Goal: Transaction & Acquisition: Purchase product/service

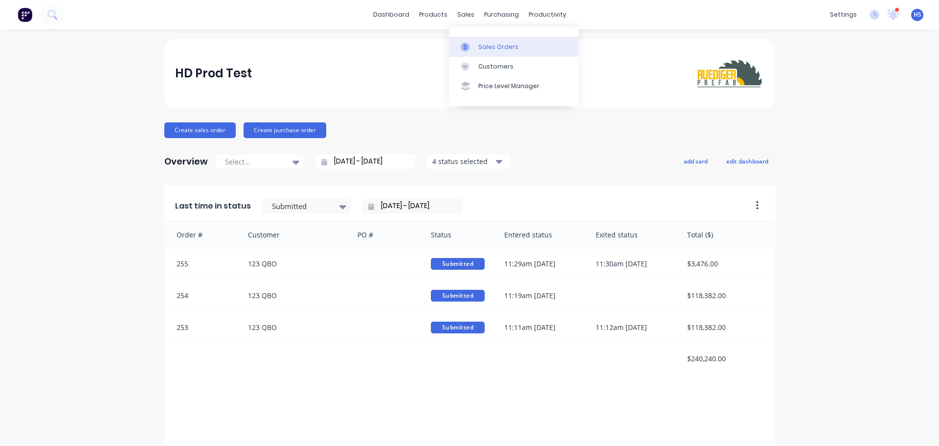
click at [488, 49] on div "Sales Orders" at bounding box center [498, 47] width 40 height 9
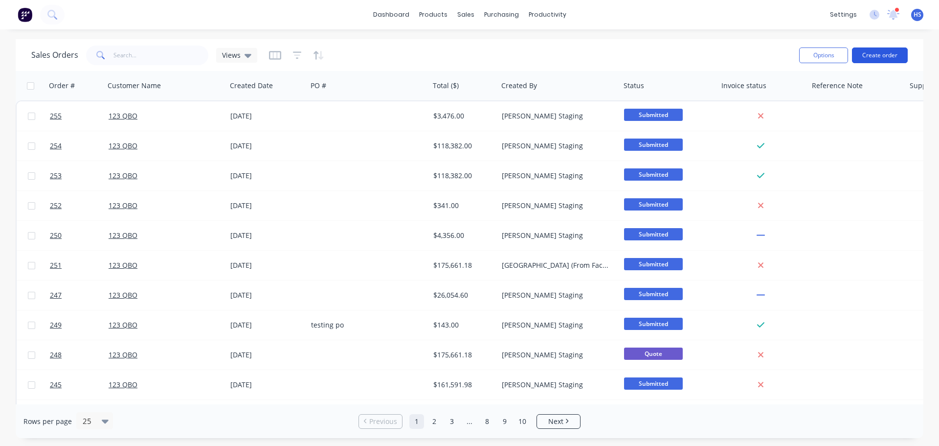
click at [889, 52] on button "Create order" at bounding box center [880, 55] width 56 height 16
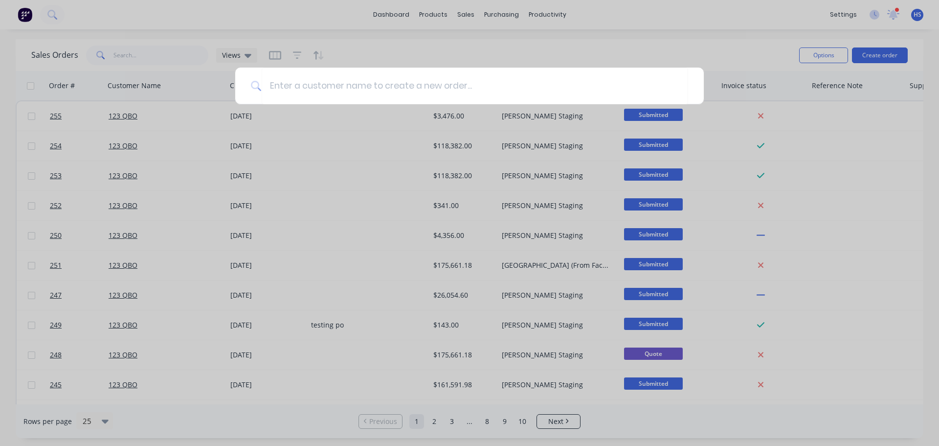
drag, startPoint x: 608, startPoint y: 63, endPoint x: 267, endPoint y: 72, distance: 341.1
click at [608, 63] on div at bounding box center [469, 223] width 939 height 446
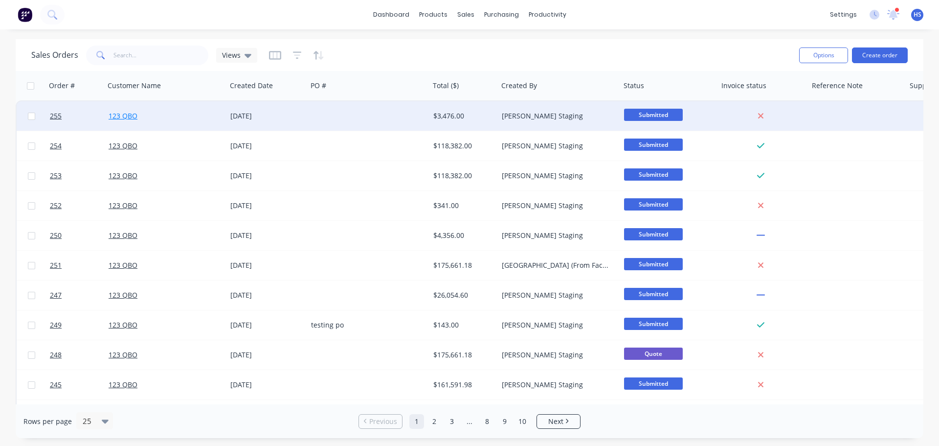
click at [113, 115] on link "123 QBO" at bounding box center [123, 115] width 29 height 9
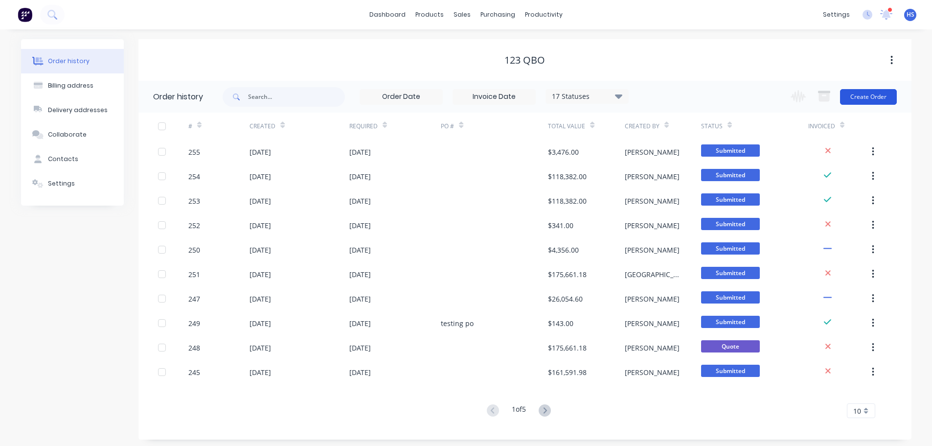
click at [879, 93] on button "Create Order" at bounding box center [868, 97] width 57 height 16
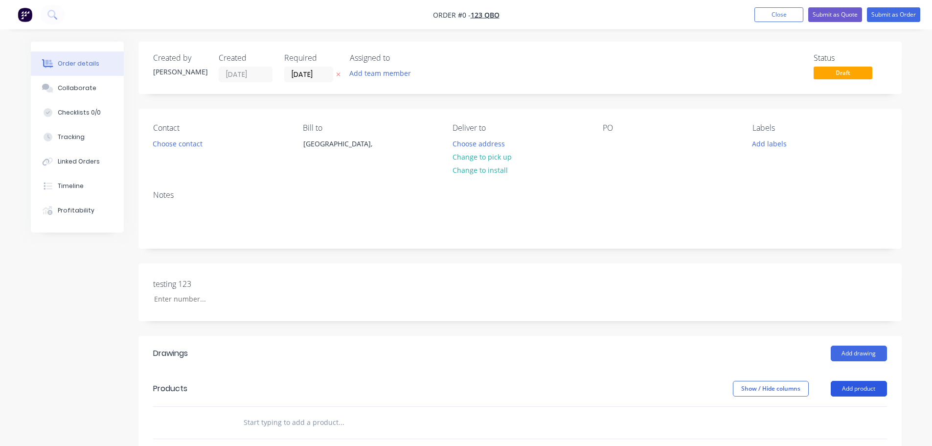
click at [836, 388] on button "Add product" at bounding box center [859, 389] width 56 height 16
click at [818, 412] on div "Product catalogue" at bounding box center [840, 413] width 75 height 14
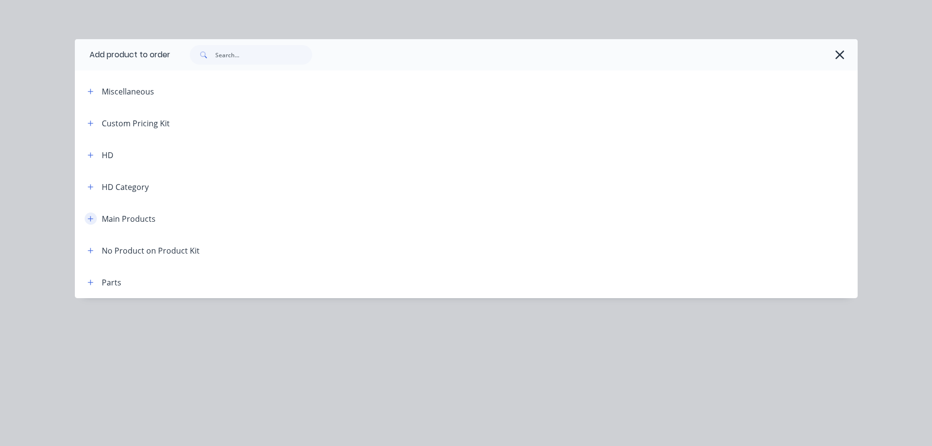
click at [86, 219] on button "button" at bounding box center [91, 218] width 12 height 12
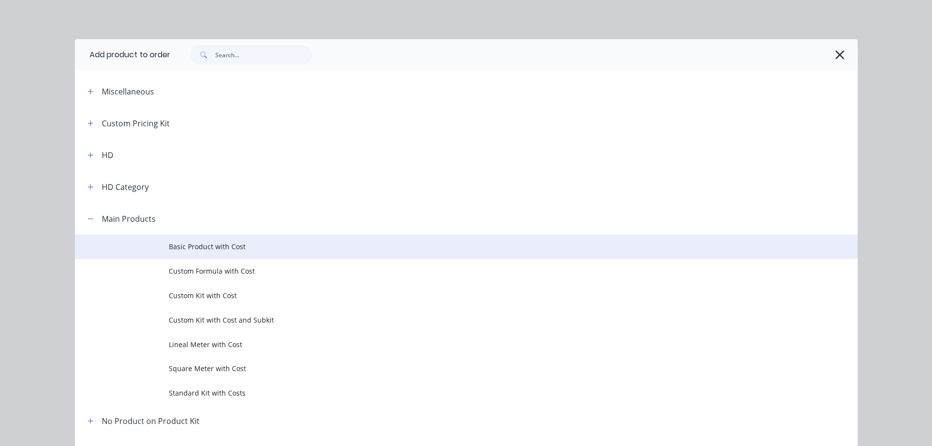
click at [190, 250] on span "Basic Product with Cost" at bounding box center [444, 246] width 551 height 10
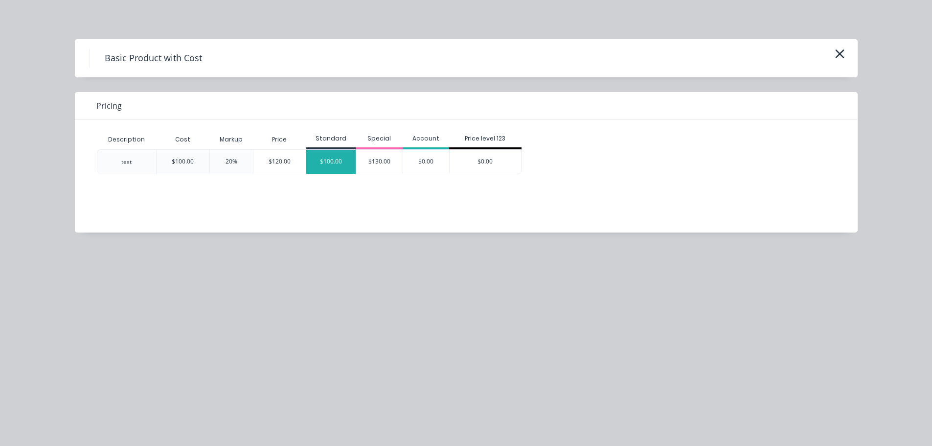
click at [312, 162] on div "$100.00" at bounding box center [330, 162] width 49 height 24
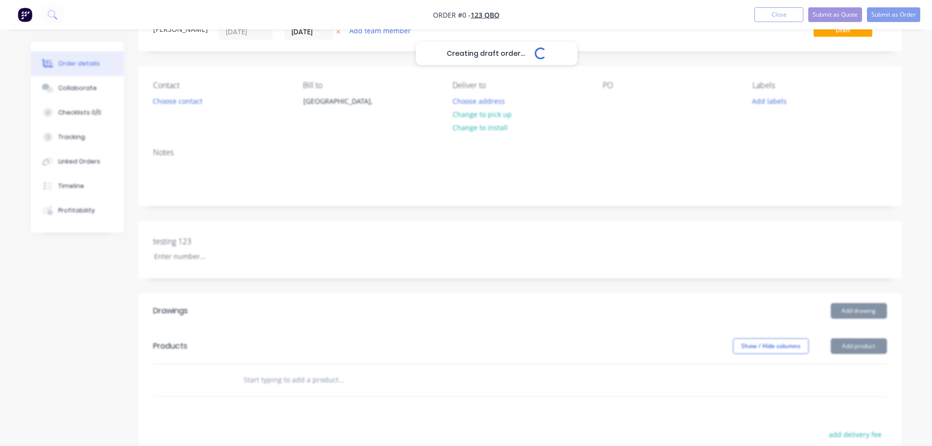
scroll to position [147, 0]
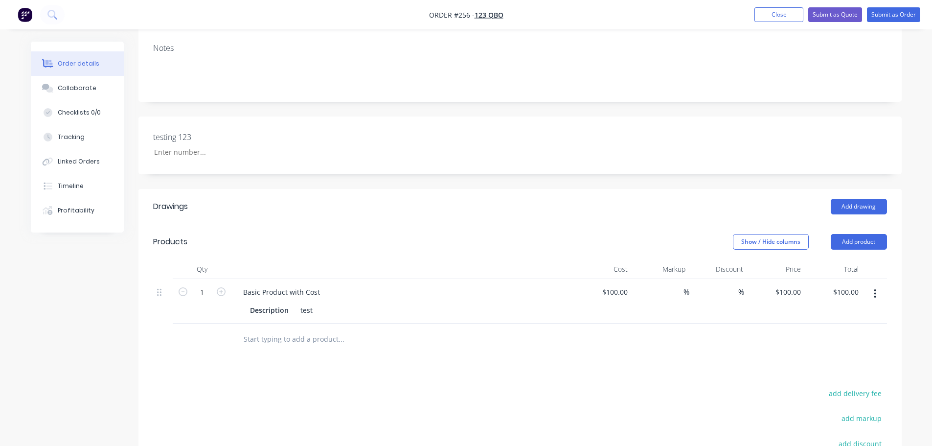
click at [878, 297] on button "button" at bounding box center [874, 294] width 23 height 18
click at [819, 376] on div "Delete" at bounding box center [840, 378] width 75 height 14
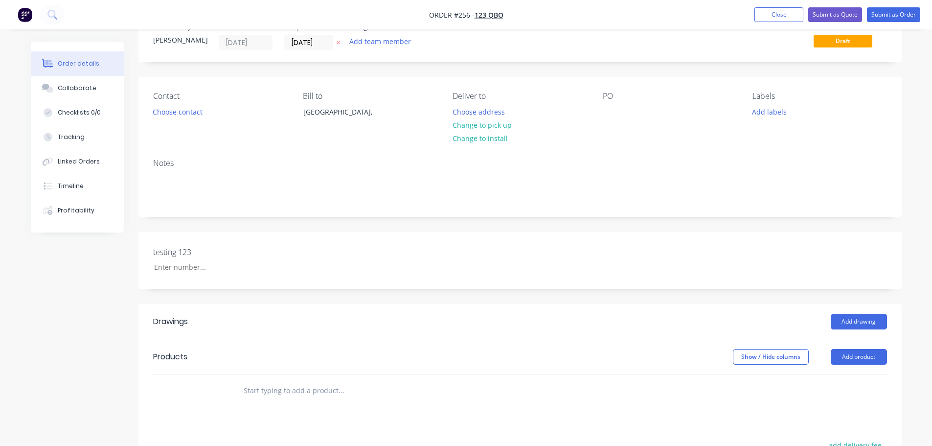
scroll to position [49, 0]
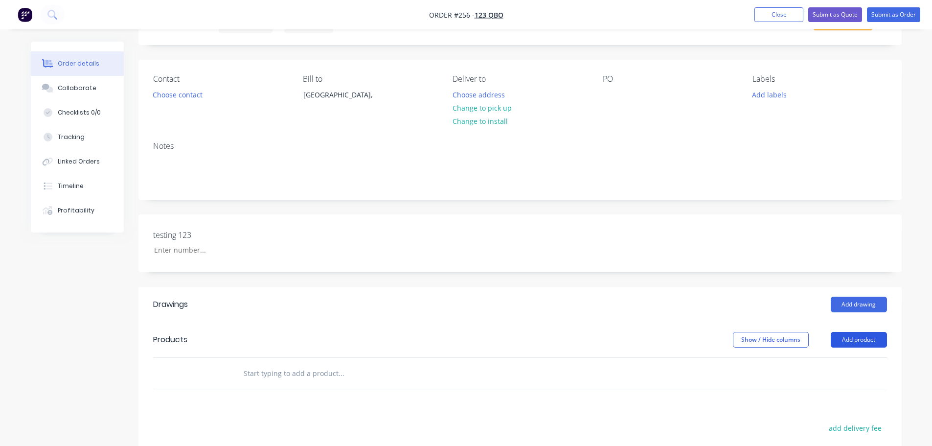
click at [874, 338] on button "Add product" at bounding box center [859, 340] width 56 height 16
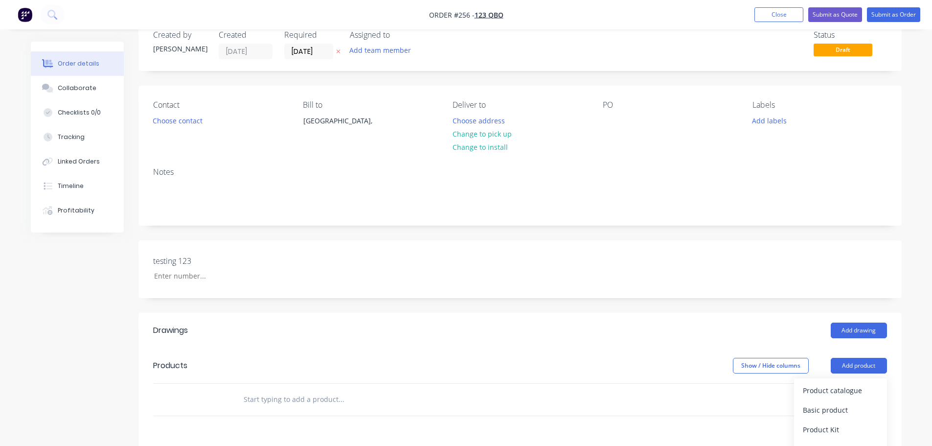
scroll to position [0, 0]
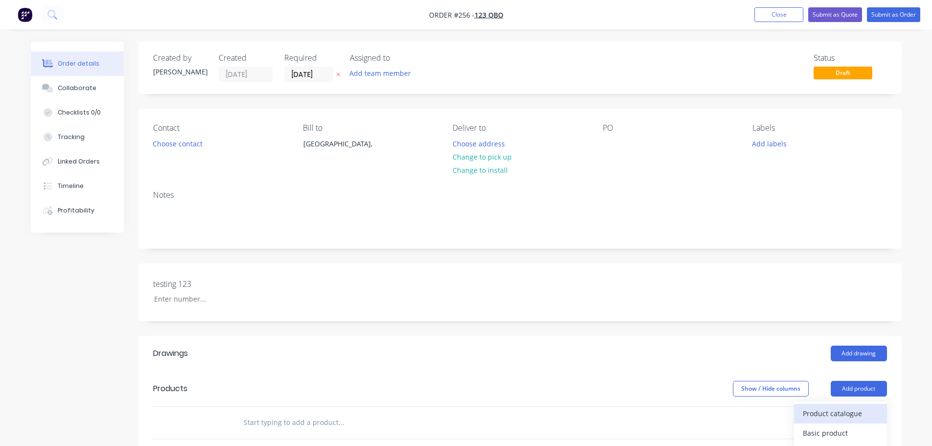
click at [844, 414] on div "Product catalogue" at bounding box center [840, 413] width 75 height 14
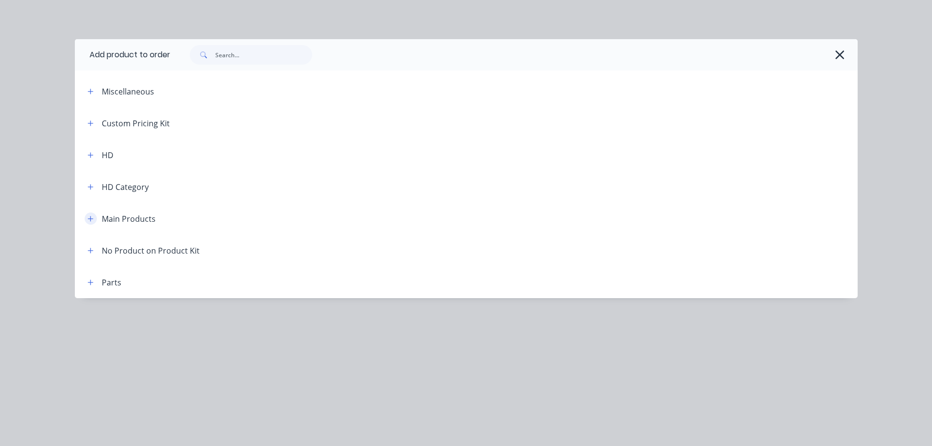
click at [92, 215] on icon "button" at bounding box center [91, 218] width 6 height 7
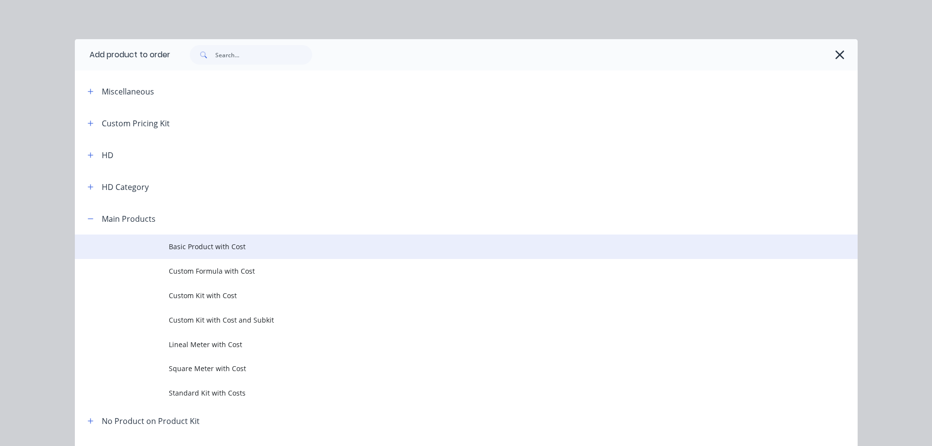
click at [182, 250] on span "Basic Product with Cost" at bounding box center [444, 246] width 551 height 10
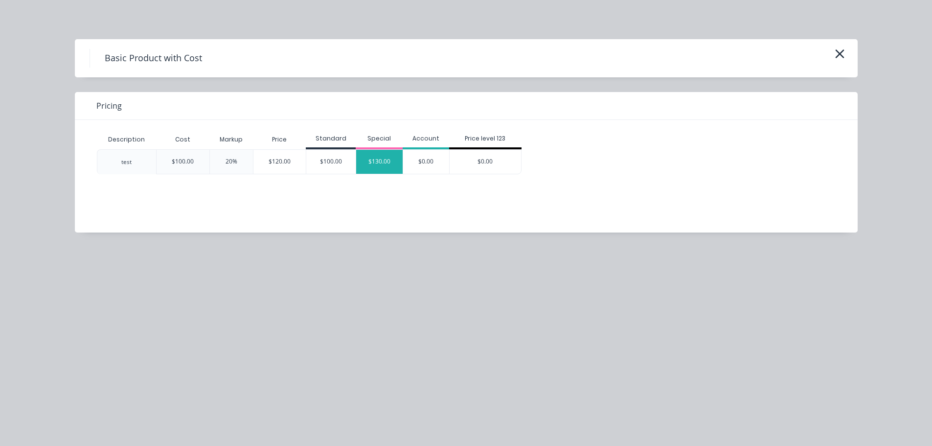
click at [379, 161] on div "$130.00" at bounding box center [379, 162] width 46 height 24
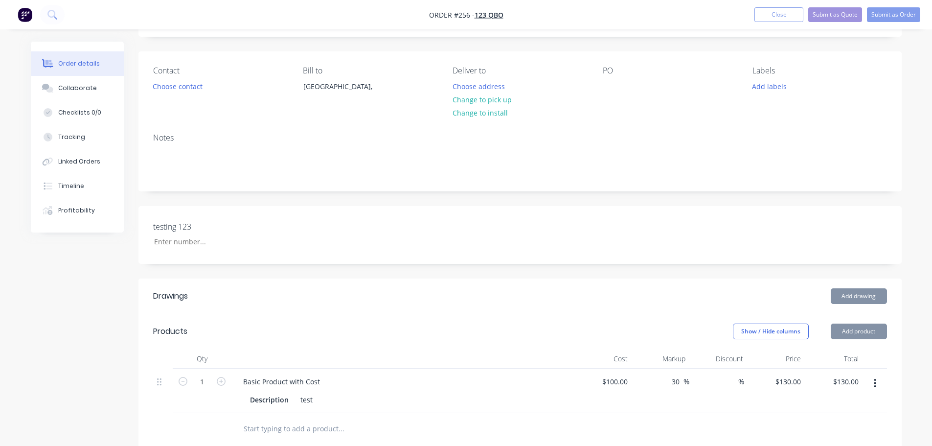
scroll to position [147, 0]
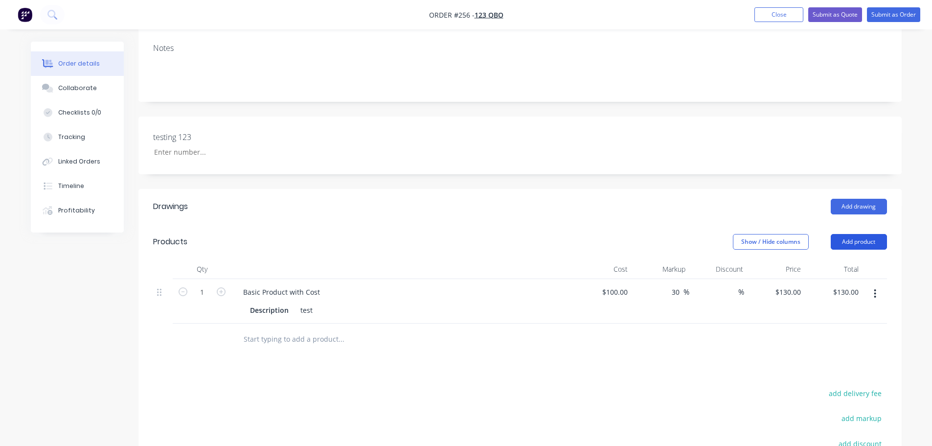
click at [859, 243] on button "Add product" at bounding box center [859, 242] width 56 height 16
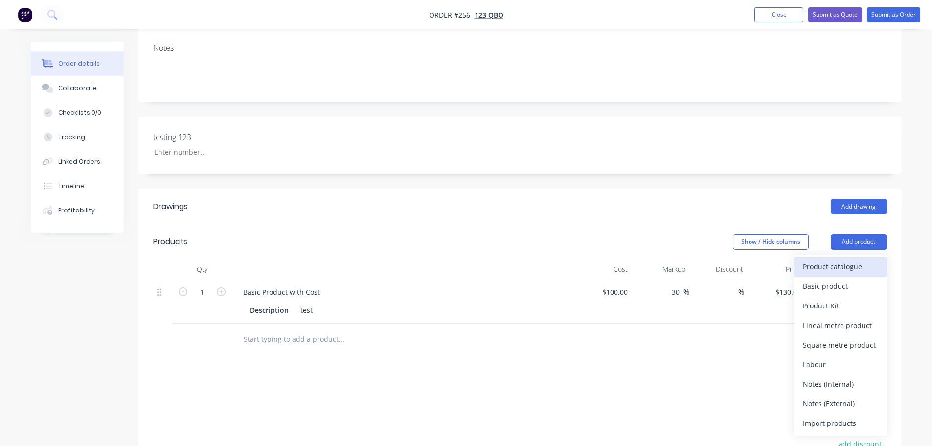
click at [839, 269] on div "Product catalogue" at bounding box center [840, 266] width 75 height 14
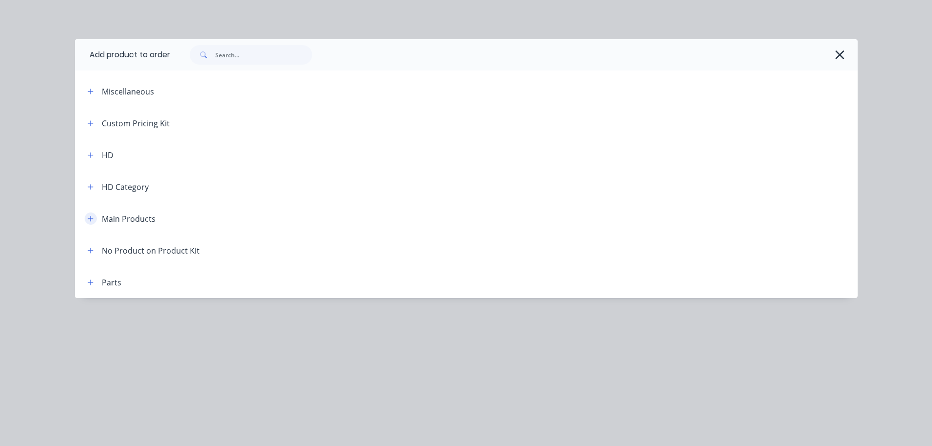
click at [89, 218] on icon "button" at bounding box center [91, 218] width 6 height 7
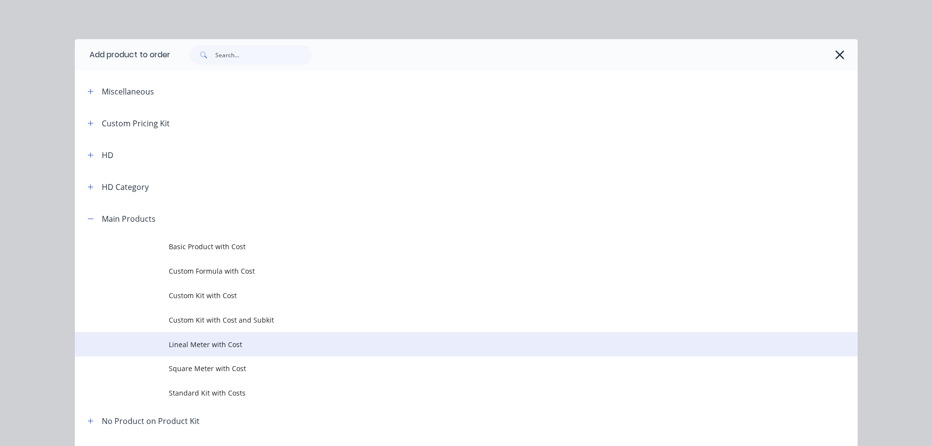
click at [223, 347] on span "Lineal Meter with Cost" at bounding box center [444, 344] width 551 height 10
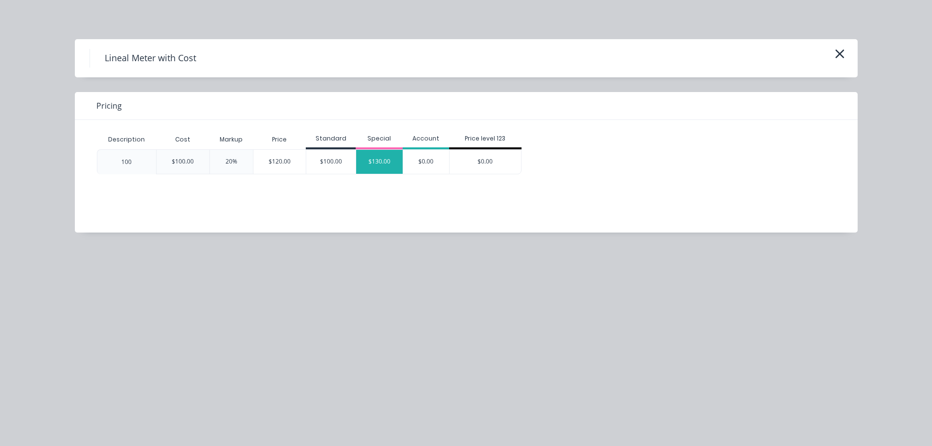
click at [377, 161] on div "$130.00" at bounding box center [379, 162] width 46 height 24
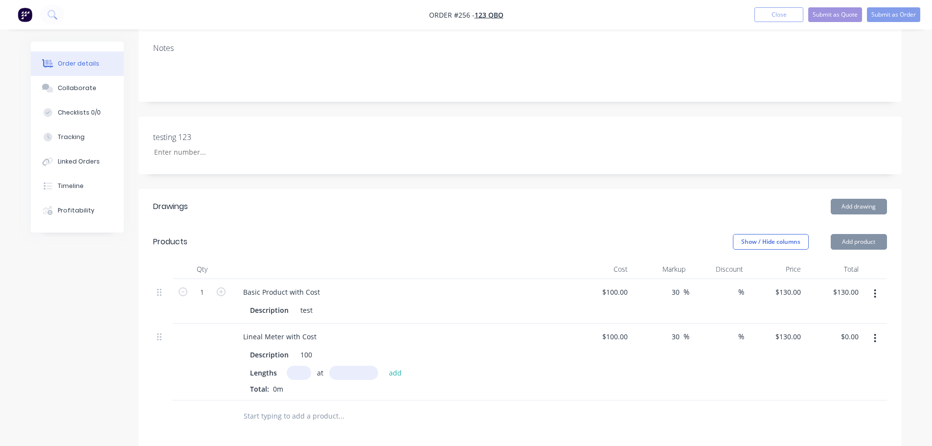
click at [298, 370] on input "text" at bounding box center [299, 372] width 24 height 14
type input "1"
click at [344, 370] on input "text" at bounding box center [353, 372] width 49 height 14
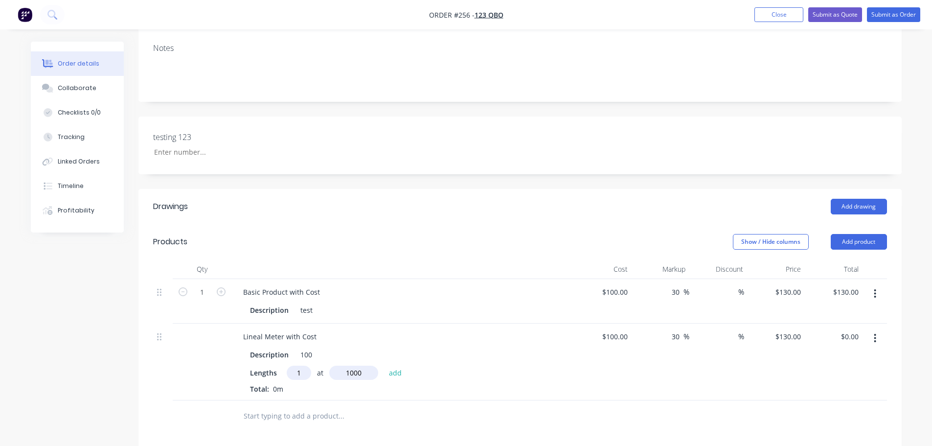
type input "1000"
click at [384, 365] on button "add" at bounding box center [395, 371] width 23 height 13
type input "$130.00"
drag, startPoint x: 458, startPoint y: 324, endPoint x: 440, endPoint y: 329, distance: 18.6
click at [455, 326] on div "Lineal Meter with Cost Description 100 Lengths at add 1 at 1000mm Total: 1m" at bounding box center [402, 369] width 342 height 93
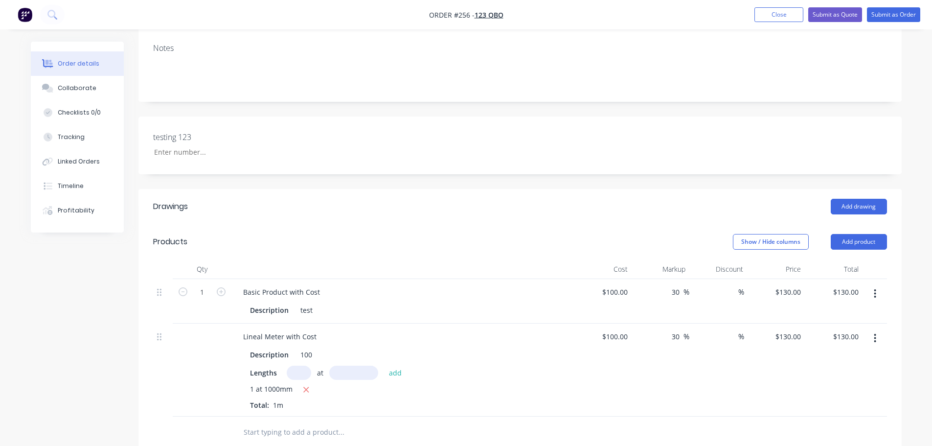
click at [870, 290] on button "button" at bounding box center [874, 294] width 23 height 18
click at [719, 93] on div "Notes" at bounding box center [519, 69] width 763 height 66
click at [874, 293] on icon "button" at bounding box center [875, 293] width 2 height 11
click at [827, 383] on div "Delete" at bounding box center [840, 378] width 75 height 14
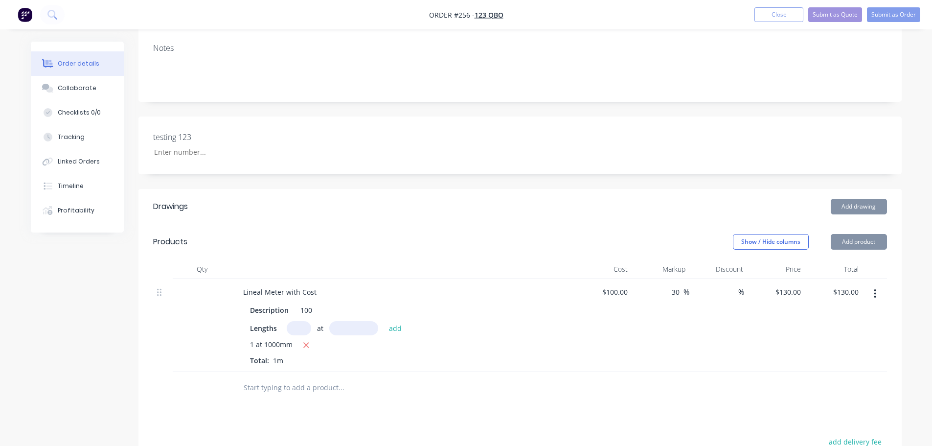
drag, startPoint x: 877, startPoint y: 291, endPoint x: 871, endPoint y: 295, distance: 6.7
click at [875, 291] on button "button" at bounding box center [874, 294] width 23 height 18
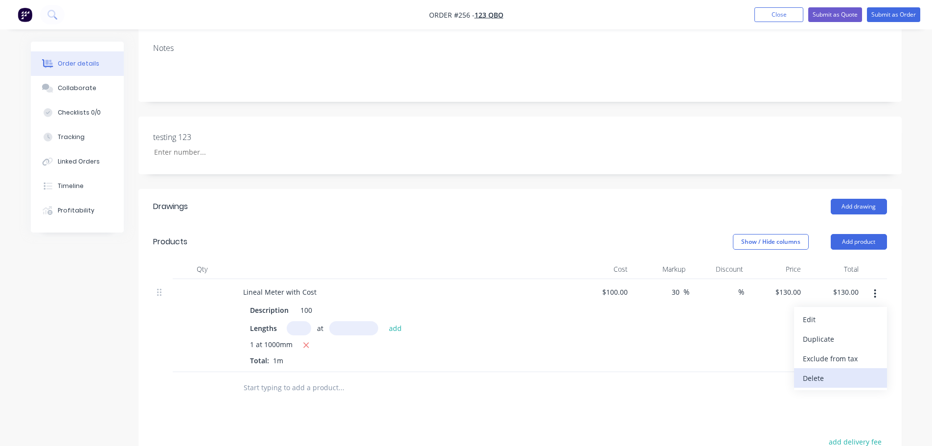
click at [825, 382] on div "Delete" at bounding box center [840, 378] width 75 height 14
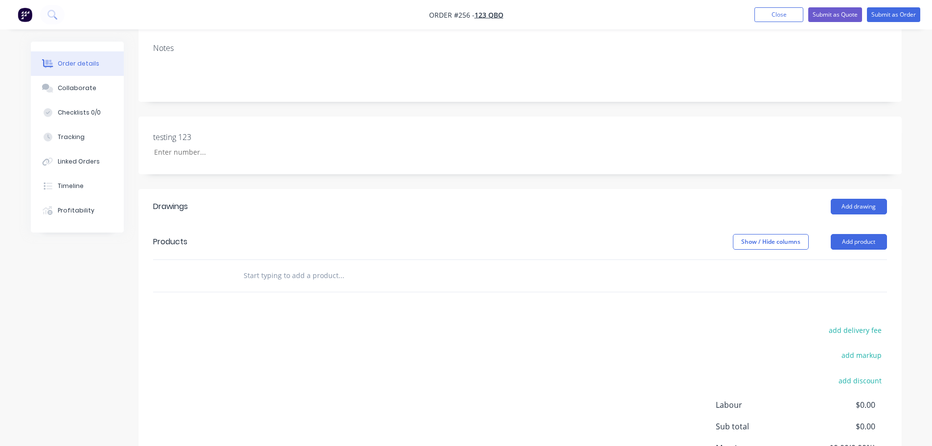
drag, startPoint x: 877, startPoint y: 240, endPoint x: 858, endPoint y: 253, distance: 23.1
click at [875, 240] on button "Add product" at bounding box center [859, 242] width 56 height 16
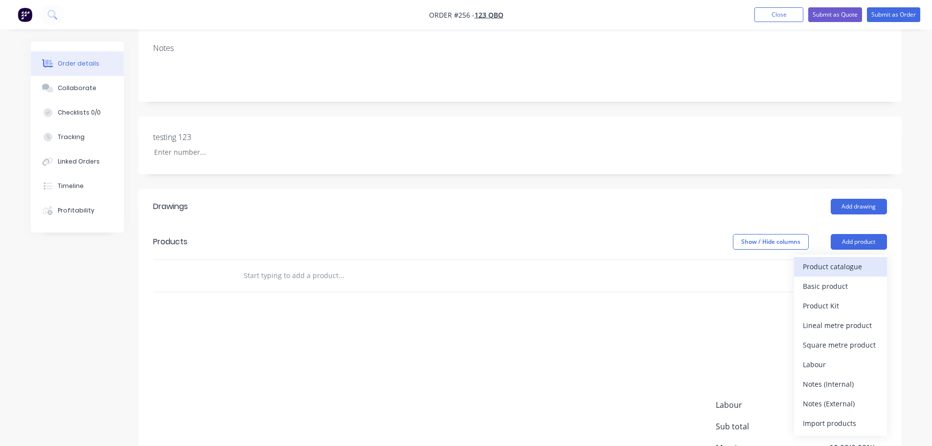
click at [845, 262] on div "Product catalogue" at bounding box center [840, 266] width 75 height 14
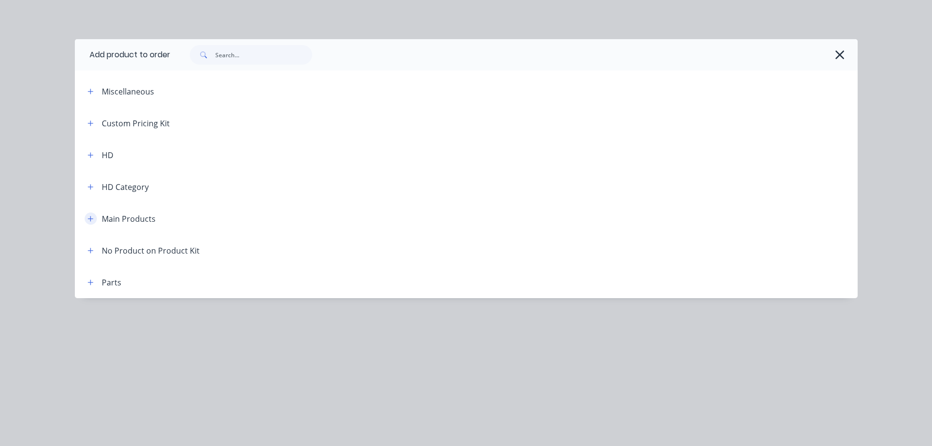
click at [93, 215] on icon "button" at bounding box center [91, 218] width 6 height 7
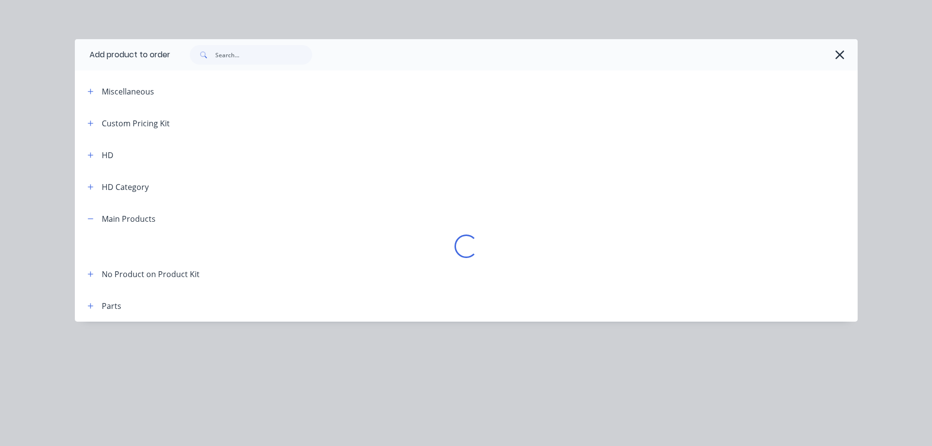
drag, startPoint x: 96, startPoint y: 221, endPoint x: 148, endPoint y: 87, distance: 143.3
click at [95, 222] on button "button" at bounding box center [91, 218] width 12 height 12
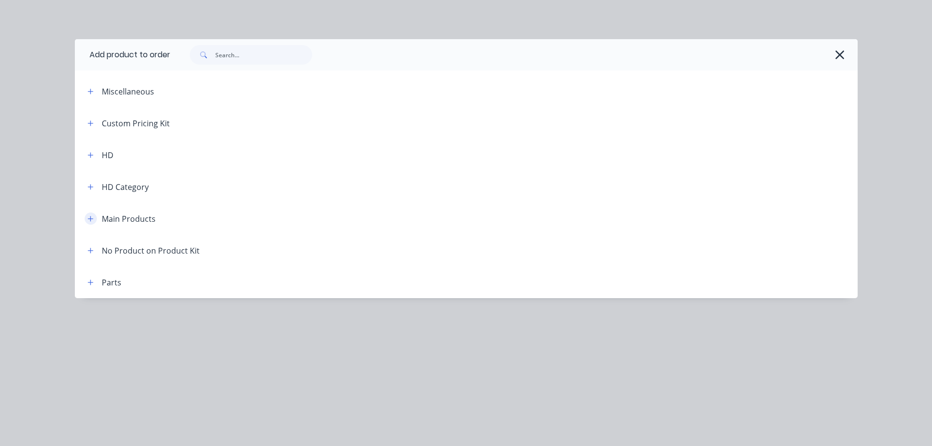
click at [91, 217] on icon "button" at bounding box center [91, 218] width 6 height 7
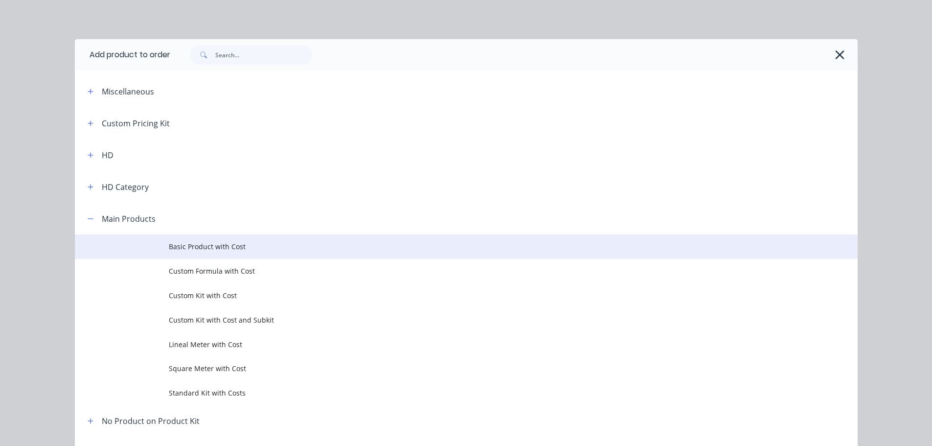
click at [243, 250] on span "Basic Product with Cost" at bounding box center [444, 246] width 551 height 10
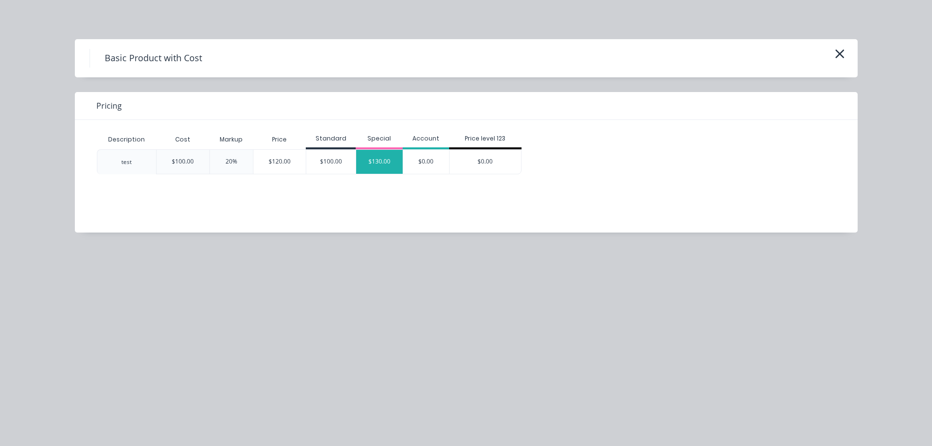
click at [359, 161] on div "$130.00" at bounding box center [379, 162] width 46 height 24
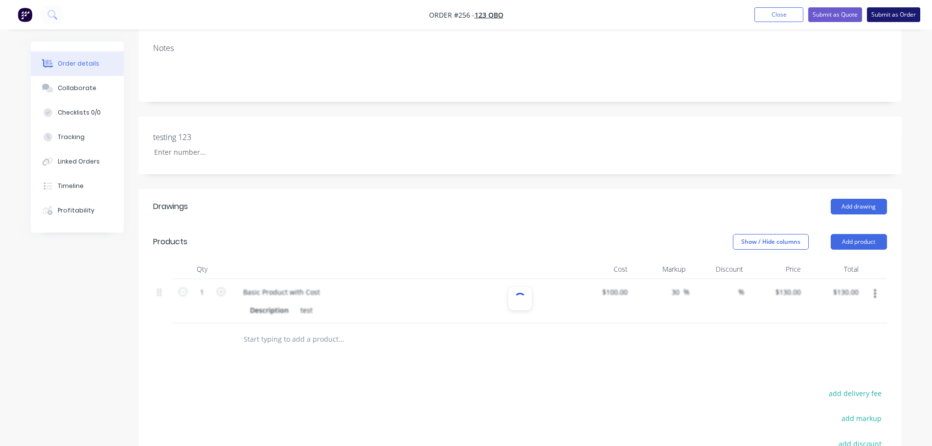
click at [888, 16] on button "Submit as Order" at bounding box center [893, 14] width 53 height 15
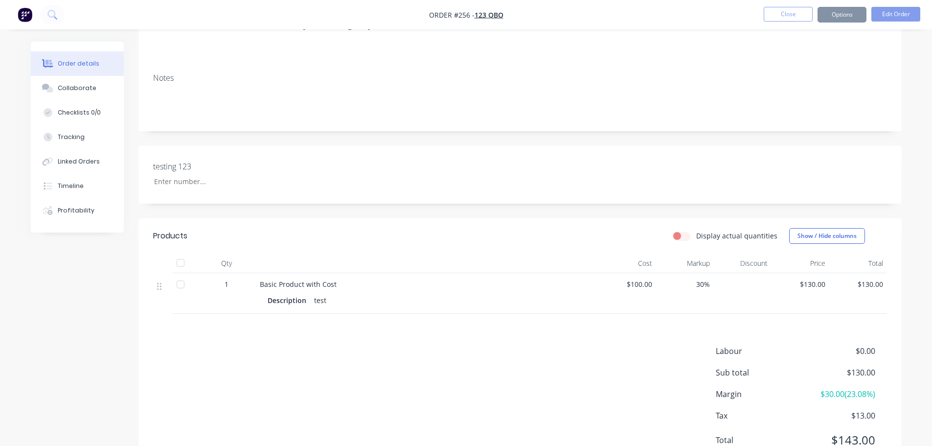
scroll to position [0, 0]
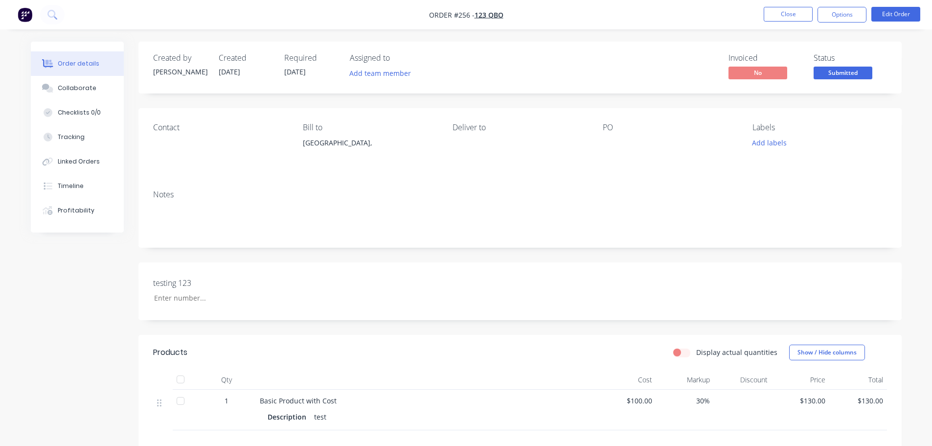
click at [912, 62] on div "Order details Collaborate Checklists 0/0 Tracking Linked Orders Timeline Profit…" at bounding box center [466, 302] width 932 height 604
click at [886, 15] on button "Edit Order" at bounding box center [895, 14] width 49 height 15
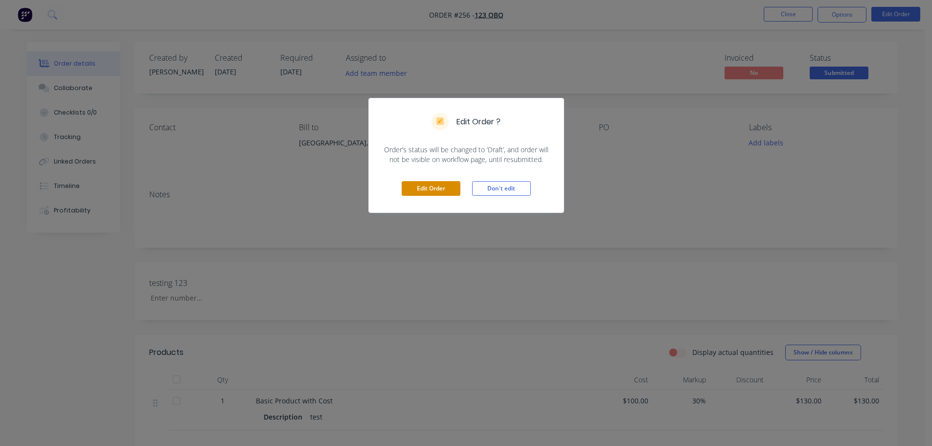
click at [427, 186] on button "Edit Order" at bounding box center [431, 188] width 59 height 15
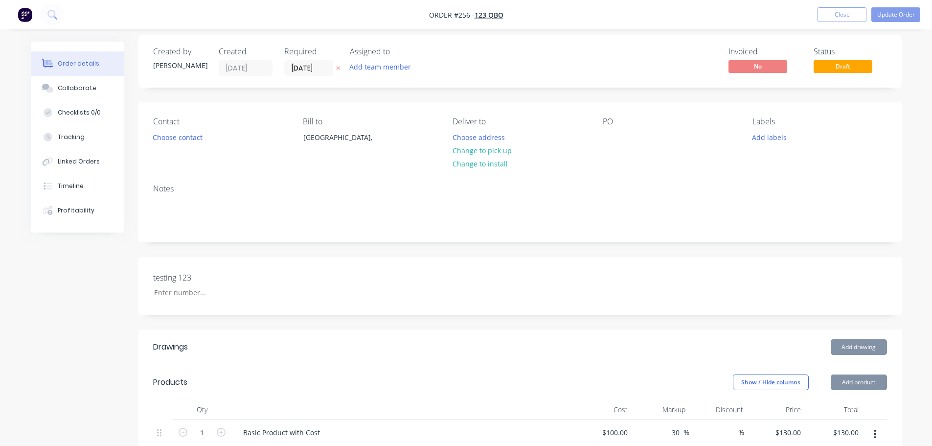
scroll to position [49, 0]
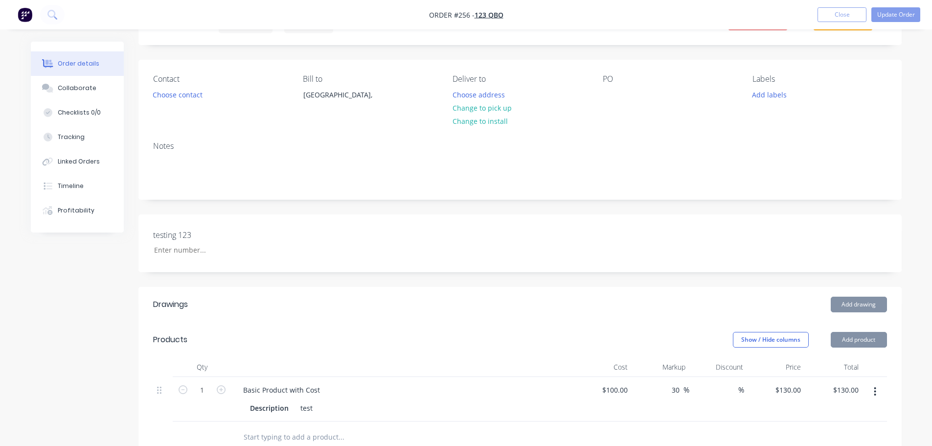
click at [876, 390] on icon "button" at bounding box center [875, 391] width 2 height 11
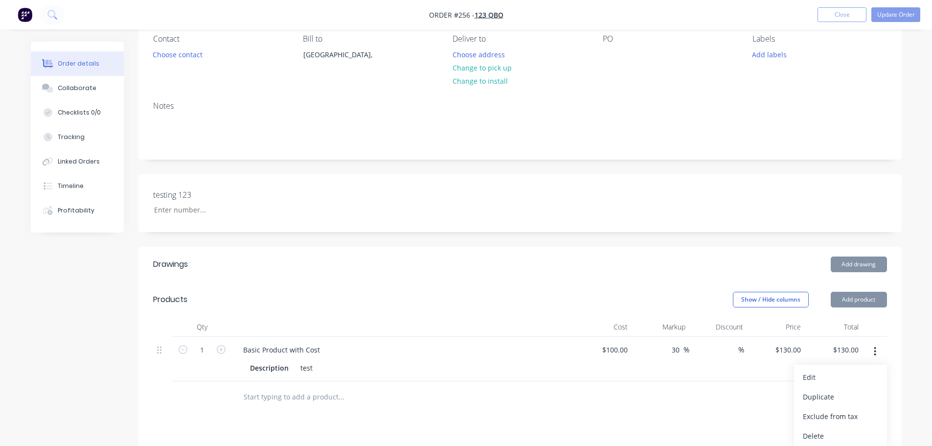
scroll to position [196, 0]
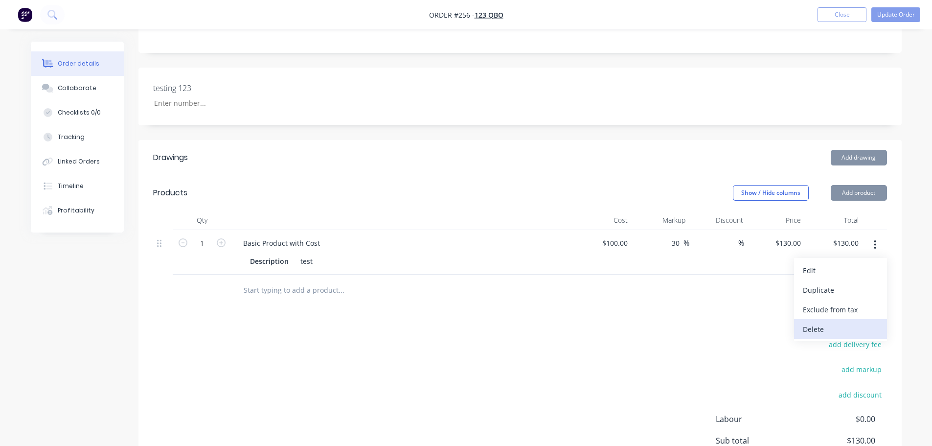
click at [835, 335] on div "Delete" at bounding box center [840, 329] width 75 height 14
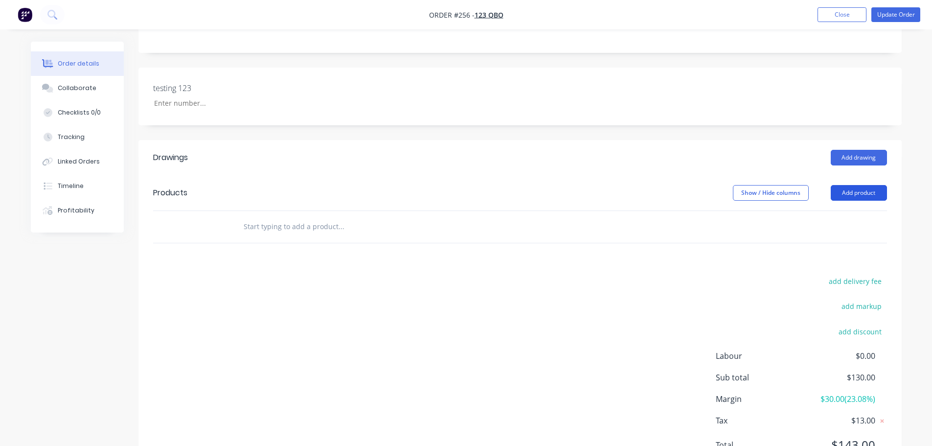
click at [862, 190] on button "Add product" at bounding box center [859, 193] width 56 height 16
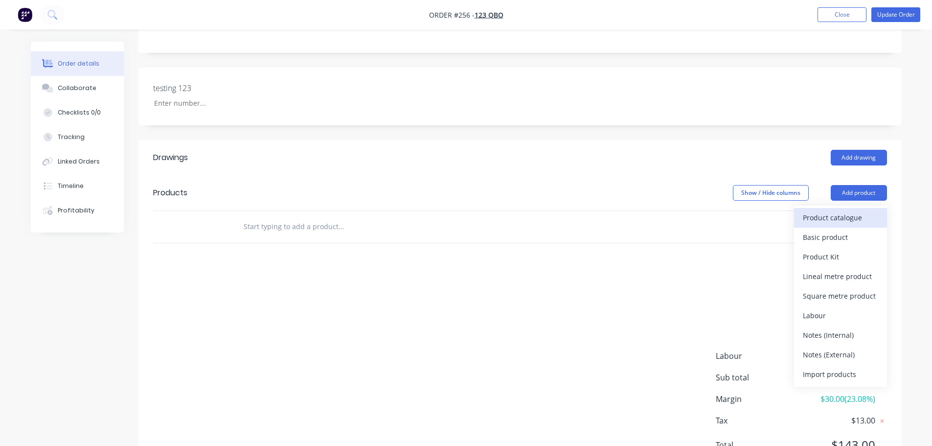
click at [854, 216] on div "Product catalogue" at bounding box center [840, 217] width 75 height 14
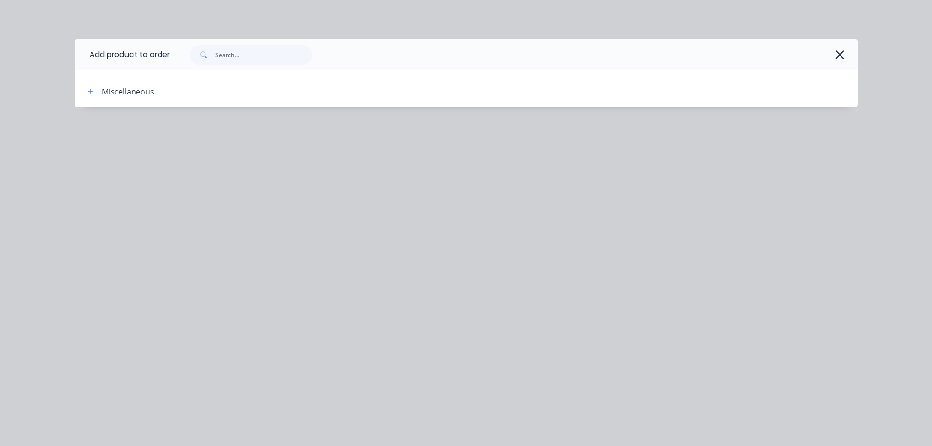
drag, startPoint x: 839, startPoint y: 58, endPoint x: 885, endPoint y: 159, distance: 111.7
click at [838, 58] on icon "button" at bounding box center [839, 55] width 10 height 14
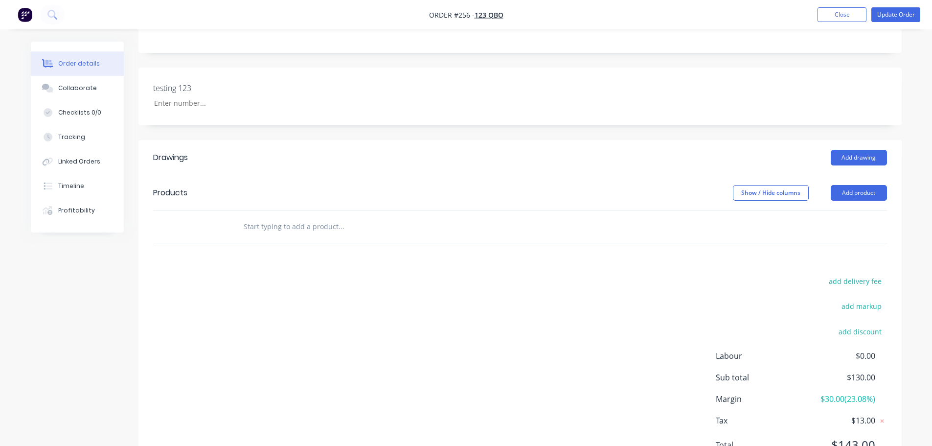
drag, startPoint x: 861, startPoint y: 191, endPoint x: 859, endPoint y: 204, distance: 13.4
click at [859, 192] on button "Add product" at bounding box center [859, 193] width 56 height 16
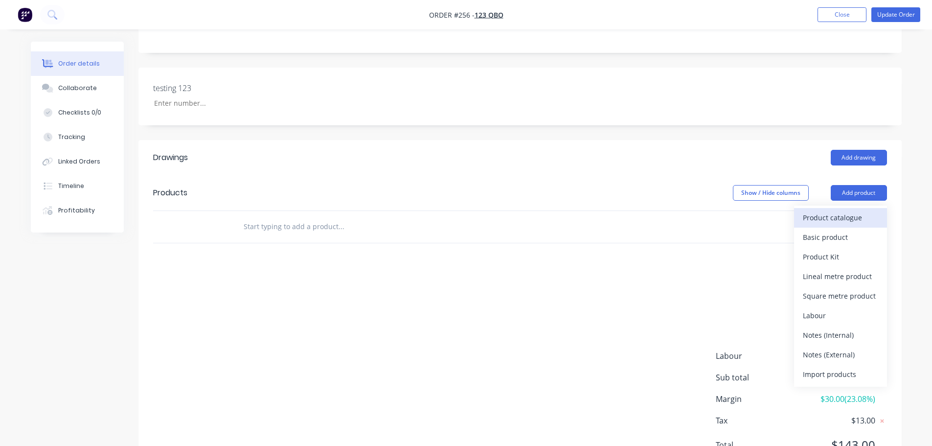
click at [849, 215] on div "Product catalogue" at bounding box center [840, 217] width 75 height 14
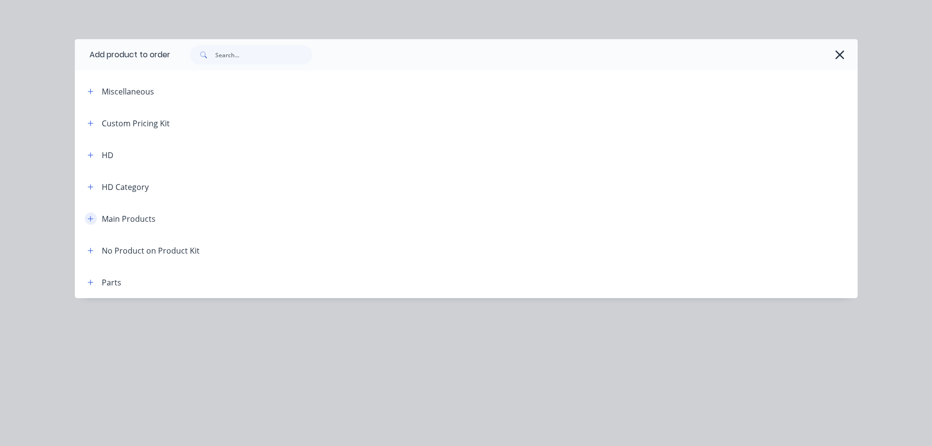
click at [88, 218] on icon "button" at bounding box center [91, 218] width 6 height 7
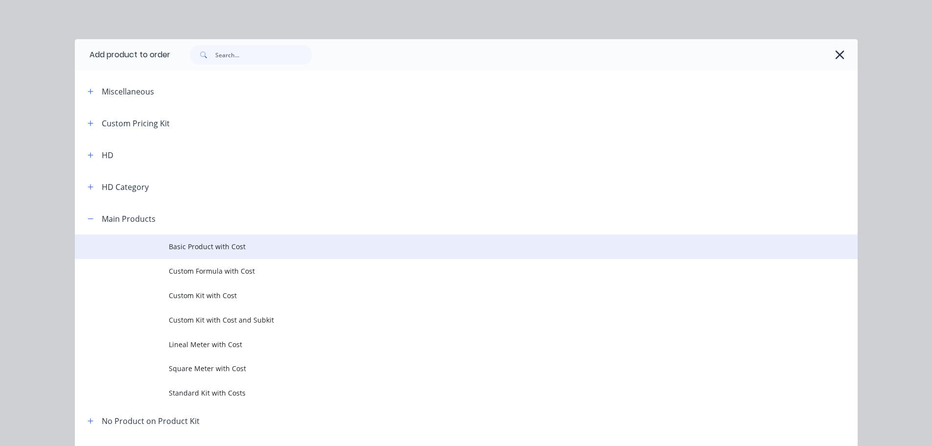
click at [201, 246] on span "Basic Product with Cost" at bounding box center [444, 246] width 551 height 10
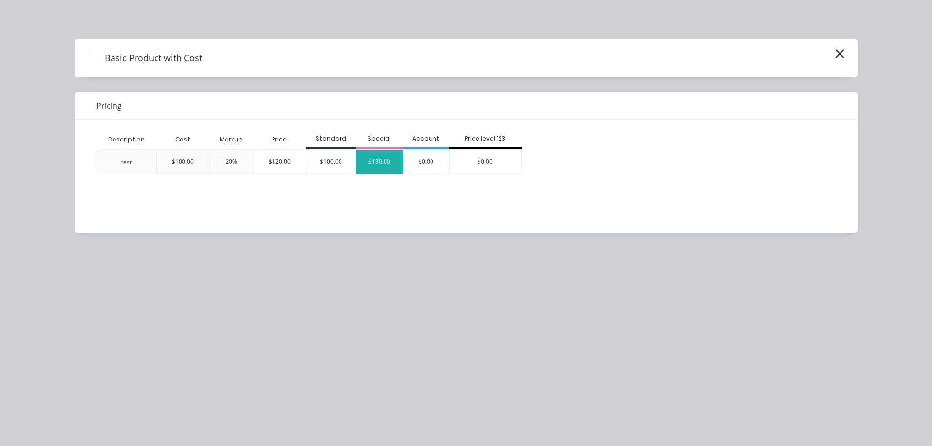
click at [363, 159] on div "$130.00" at bounding box center [379, 162] width 46 height 24
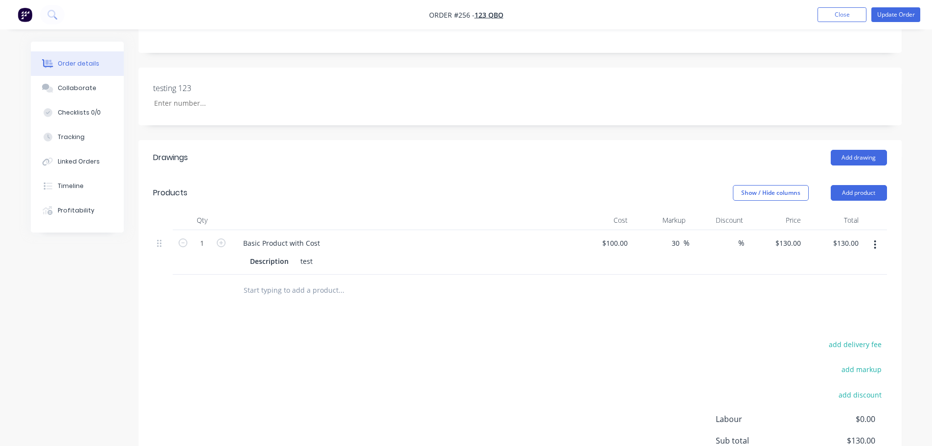
click at [878, 245] on button "button" at bounding box center [874, 245] width 23 height 18
click at [817, 333] on div "Delete" at bounding box center [840, 329] width 75 height 14
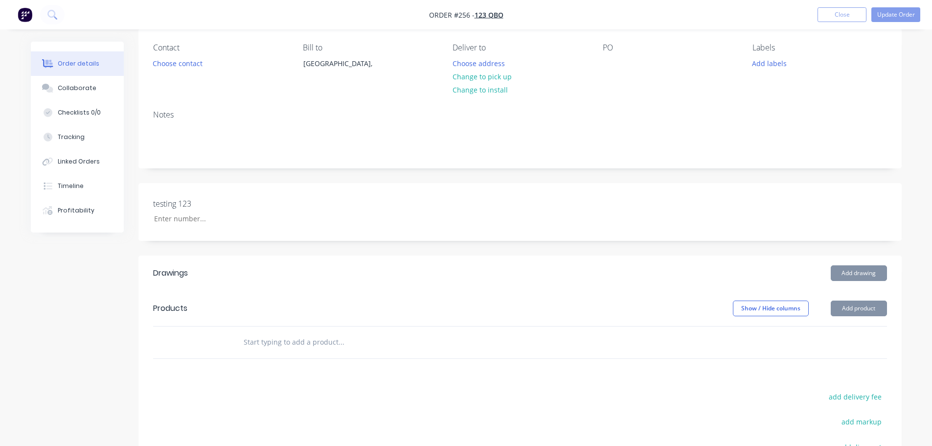
scroll to position [0, 0]
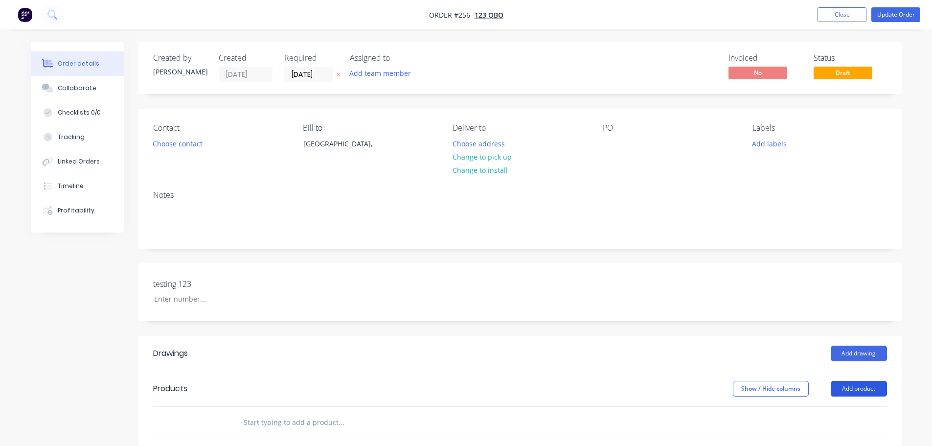
click at [867, 383] on button "Add product" at bounding box center [859, 389] width 56 height 16
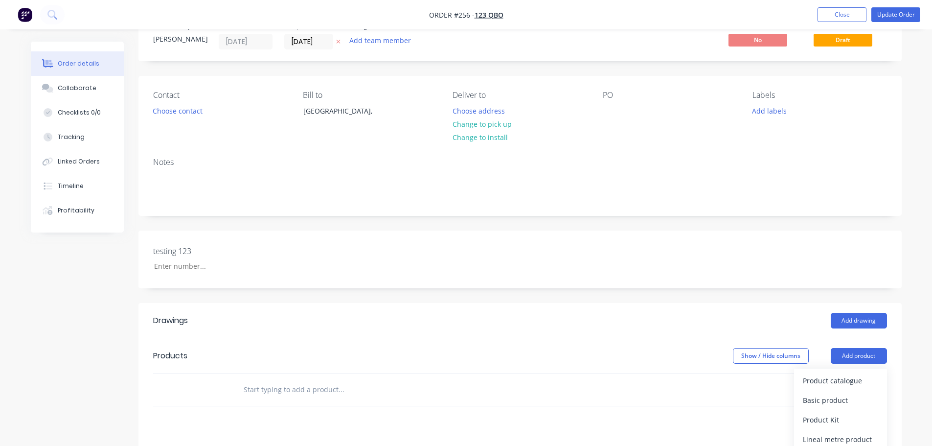
scroll to position [196, 0]
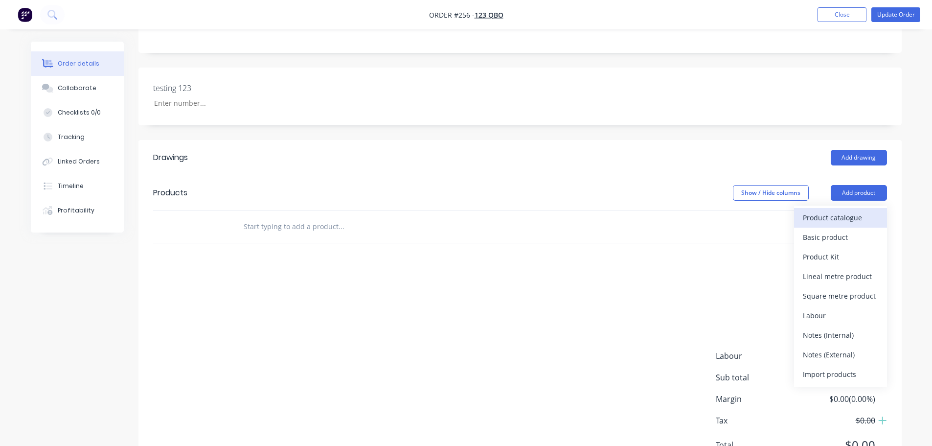
click at [822, 221] on div "Product catalogue" at bounding box center [840, 217] width 75 height 14
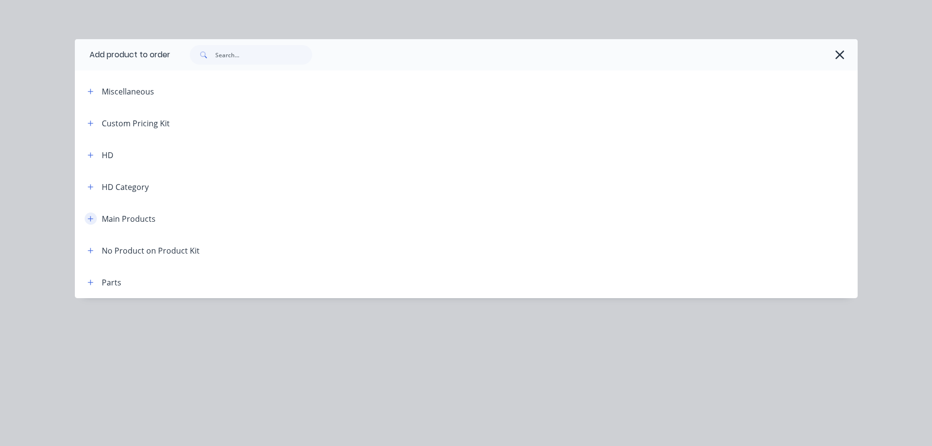
click at [88, 213] on button "button" at bounding box center [91, 218] width 12 height 12
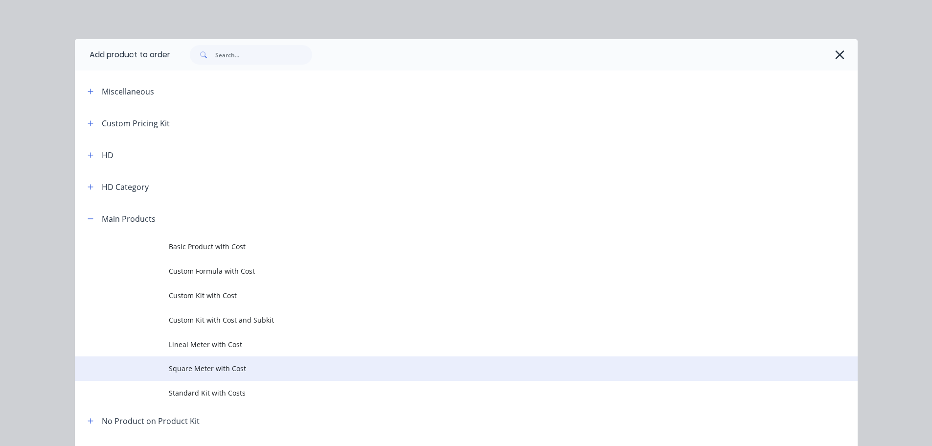
click at [265, 364] on span "Square Meter with Cost" at bounding box center [444, 368] width 551 height 10
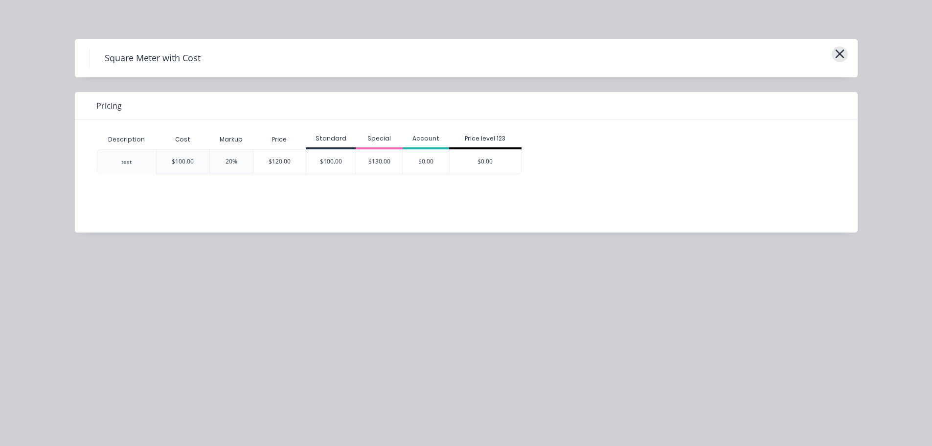
drag, startPoint x: 846, startPoint y: 50, endPoint x: 838, endPoint y: 52, distance: 8.7
click at [843, 51] on div "Square Meter with Cost" at bounding box center [466, 58] width 783 height 38
click at [837, 53] on icon "button" at bounding box center [839, 54] width 10 height 14
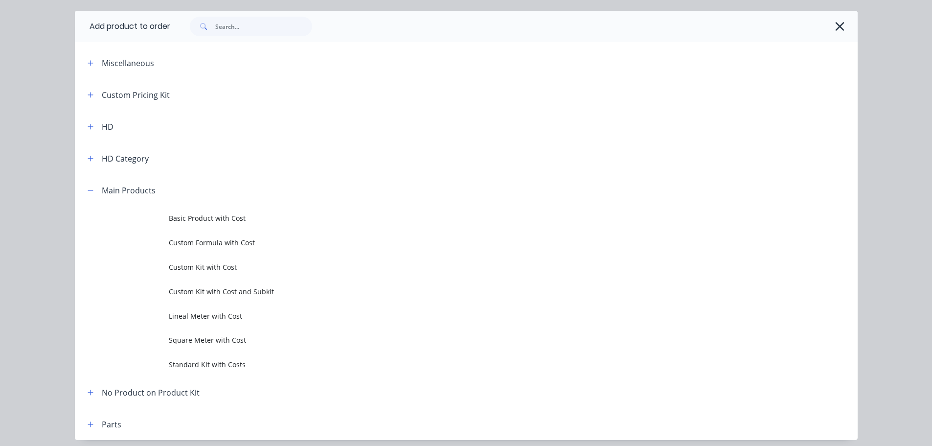
scroll to position [0, 0]
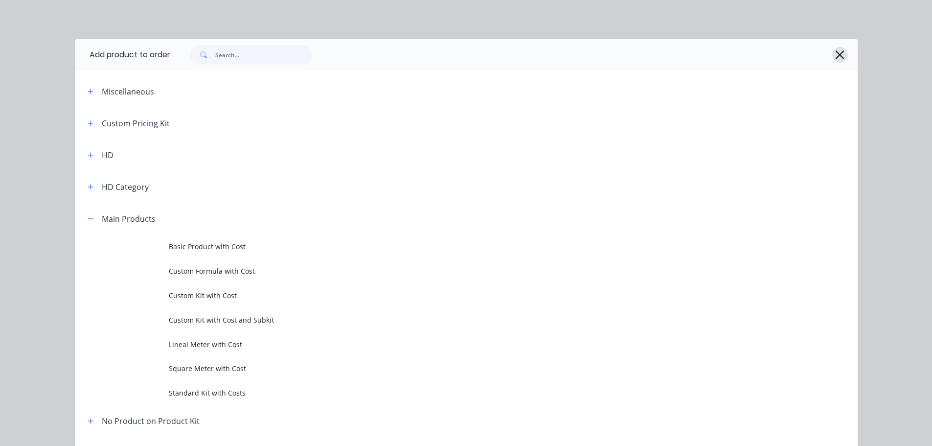
click at [843, 53] on button "button" at bounding box center [840, 55] width 16 height 16
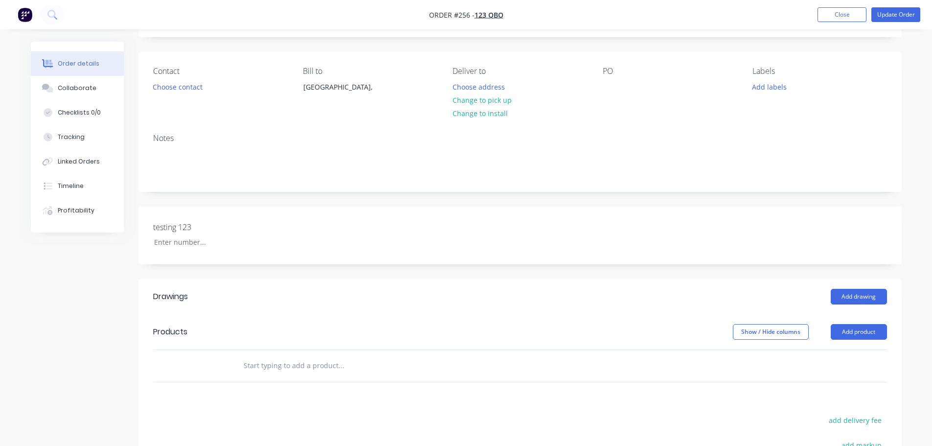
scroll to position [147, 0]
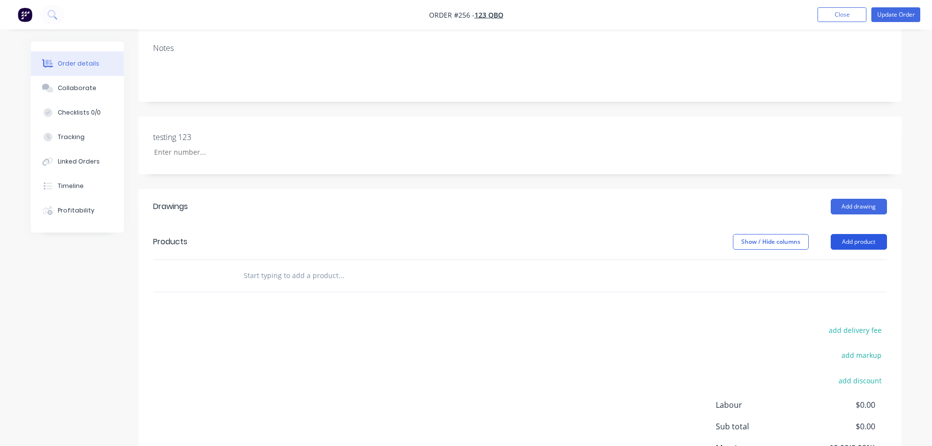
click at [874, 245] on button "Add product" at bounding box center [859, 242] width 56 height 16
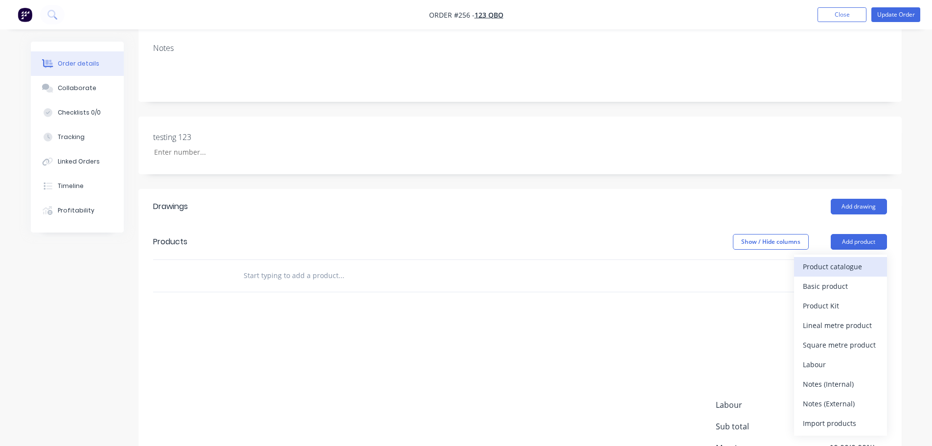
click at [856, 264] on div "Product catalogue" at bounding box center [840, 266] width 75 height 14
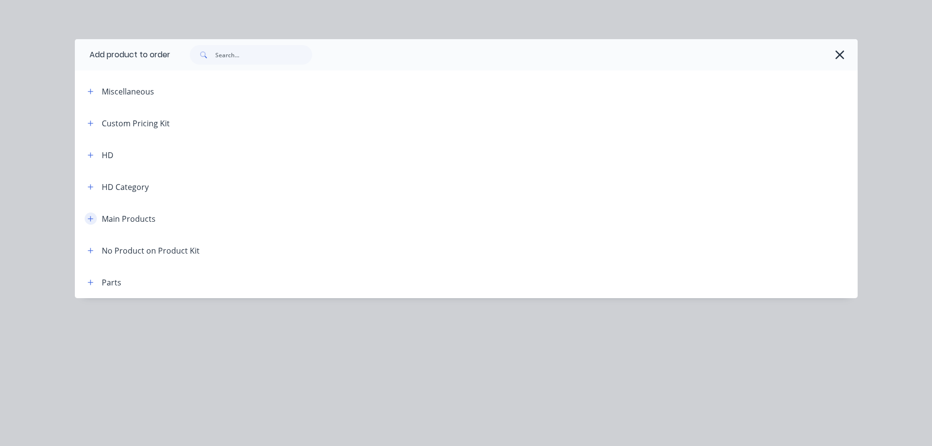
click at [89, 221] on icon "button" at bounding box center [91, 218] width 6 height 7
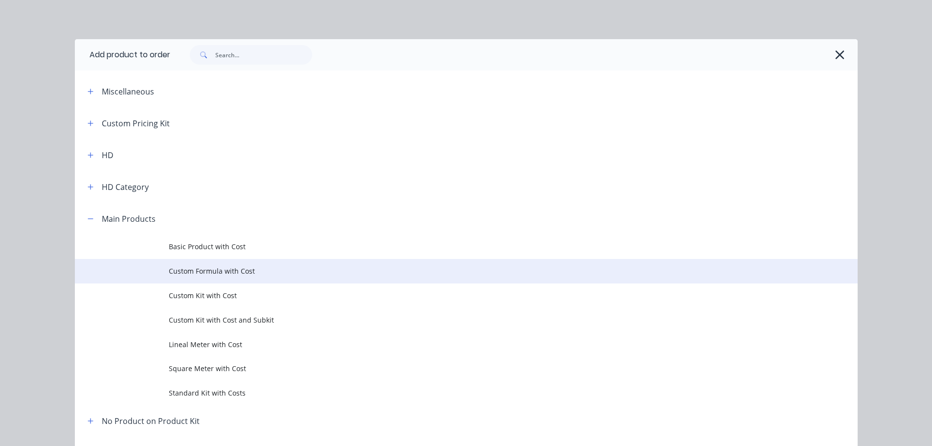
click at [224, 270] on span "Custom Formula with Cost" at bounding box center [444, 271] width 551 height 10
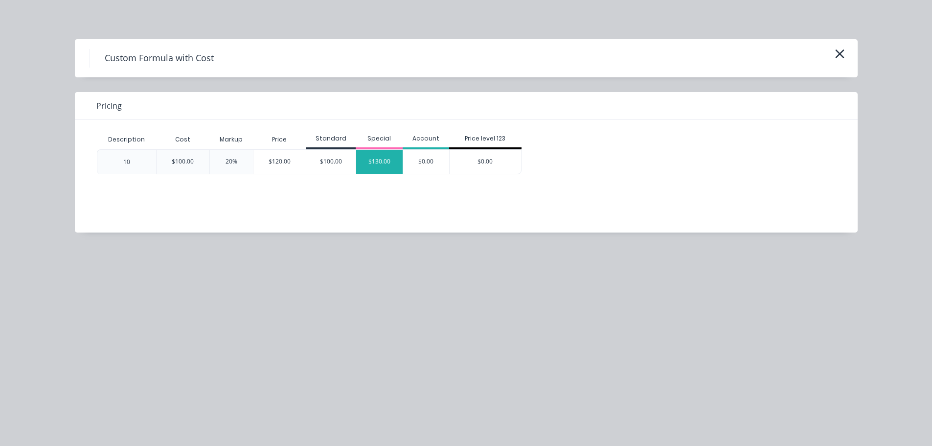
click at [387, 164] on div "$130.00" at bounding box center [379, 162] width 46 height 24
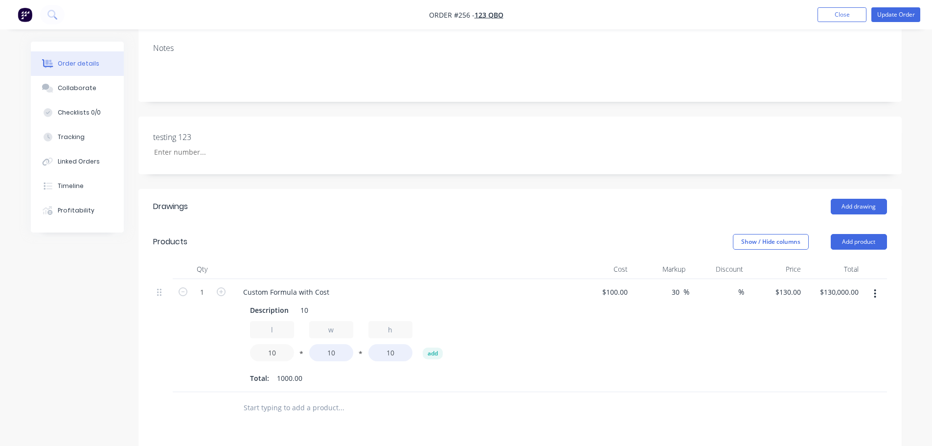
drag, startPoint x: 265, startPoint y: 354, endPoint x: 210, endPoint y: 350, distance: 54.9
click at [210, 350] on div "1 Custom Formula with Cost Description 10 l 10 * w 10 * h 10 add Total: 1000.00…" at bounding box center [520, 335] width 734 height 113
type input "0.300"
type input "$3,900.00"
drag, startPoint x: 308, startPoint y: 349, endPoint x: 277, endPoint y: 348, distance: 30.8
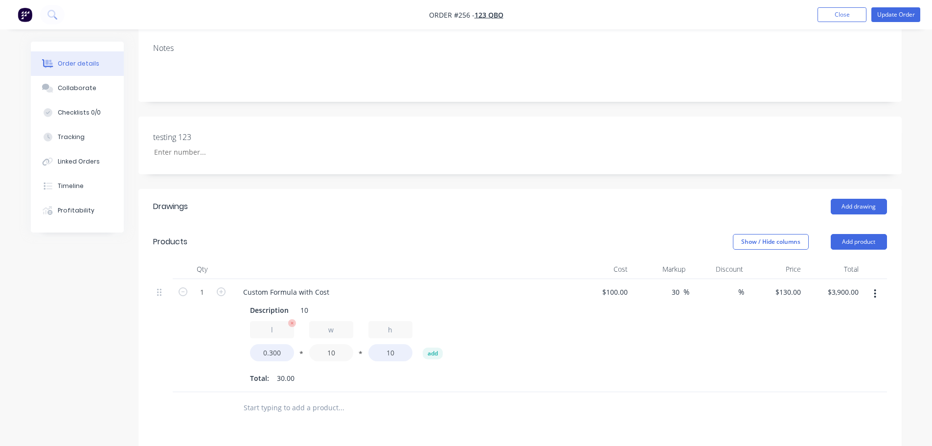
click at [277, 348] on div "l 0.300 * w 10 * h 10 add" at bounding box center [402, 343] width 305 height 44
type input "0.050"
type input "$19.50"
click at [361, 378] on div "Total: 30.00" at bounding box center [402, 378] width 305 height 15
drag, startPoint x: 411, startPoint y: 352, endPoint x: 348, endPoint y: 348, distance: 63.7
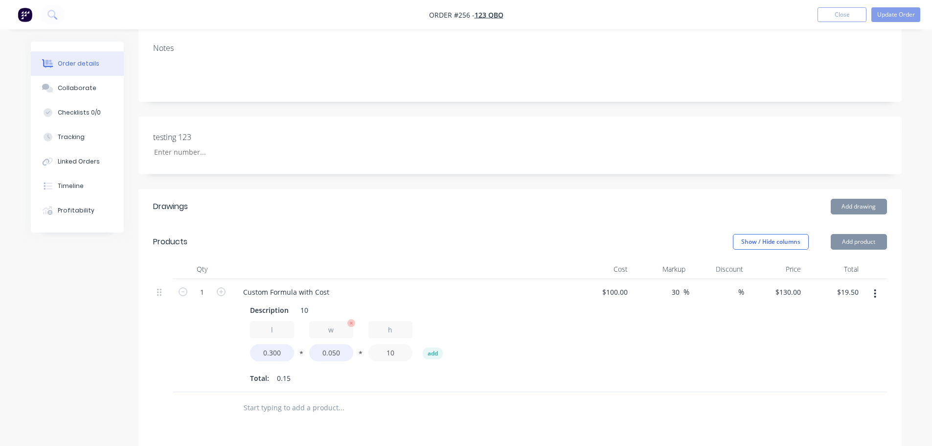
click at [350, 348] on div "l 0.300 * w 0.050 * h 10 add" at bounding box center [402, 343] width 305 height 44
type input "1.15"
type input "$2.24"
click at [422, 377] on div "Total: 0.15" at bounding box center [402, 378] width 305 height 15
click at [472, 376] on div "Total: 0.02" at bounding box center [402, 378] width 305 height 15
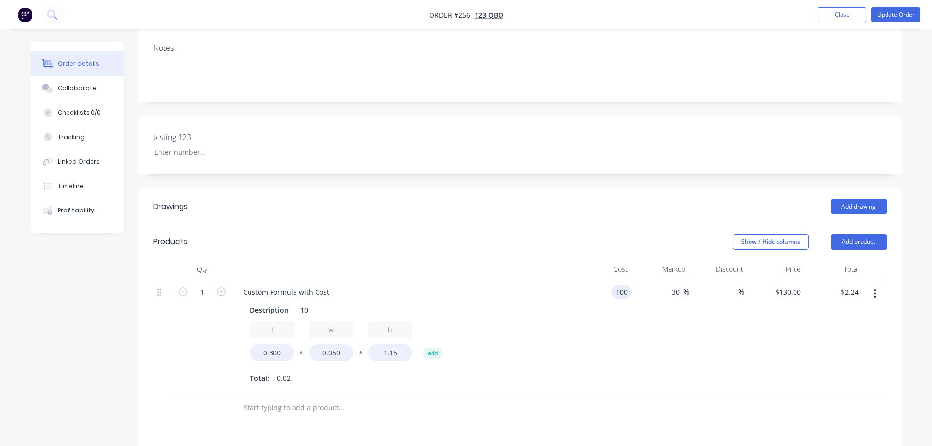
click at [607, 291] on div "100 100" at bounding box center [603, 335] width 58 height 113
paste input "688.75"
type input "$688.75"
type input "$895.375"
type input "$15.40"
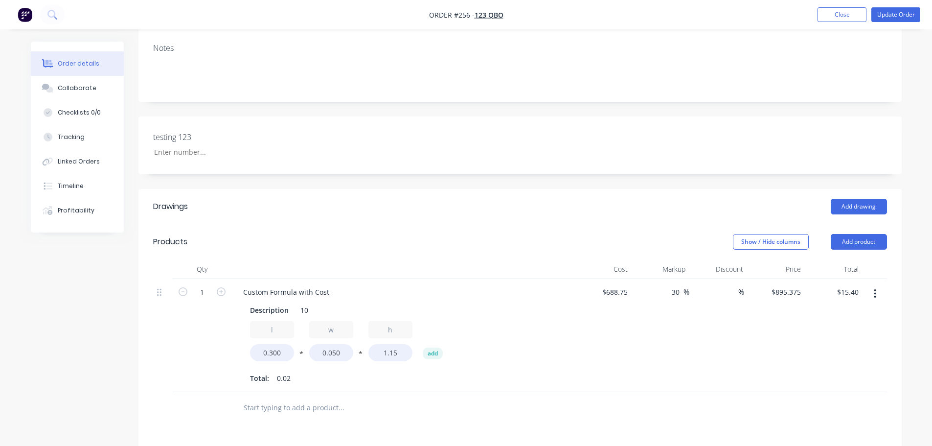
drag, startPoint x: 672, startPoint y: 291, endPoint x: 710, endPoint y: 290, distance: 37.7
click at [710, 290] on div "1 Custom Formula with Cost Description 10 l 0.300 * w 0.050 * h 1.15 add Total:…" at bounding box center [520, 335] width 734 height 113
type input "0"
type input "$688.75"
type input "$11.85"
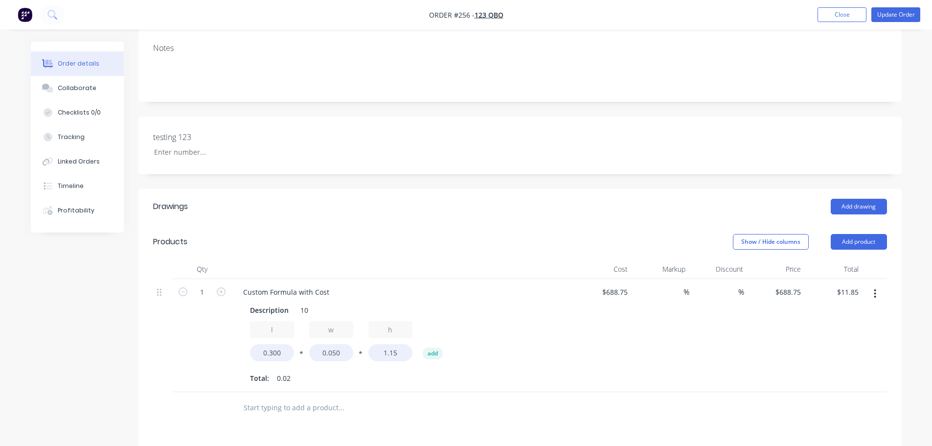
click at [691, 341] on div "%" at bounding box center [718, 335] width 58 height 113
type input "688.75"
drag, startPoint x: 630, startPoint y: 293, endPoint x: 622, endPoint y: 283, distance: 11.8
click at [629, 291] on input "688.75" at bounding box center [618, 292] width 26 height 14
click at [755, 346] on div "$688.75 $688.75" at bounding box center [776, 335] width 58 height 113
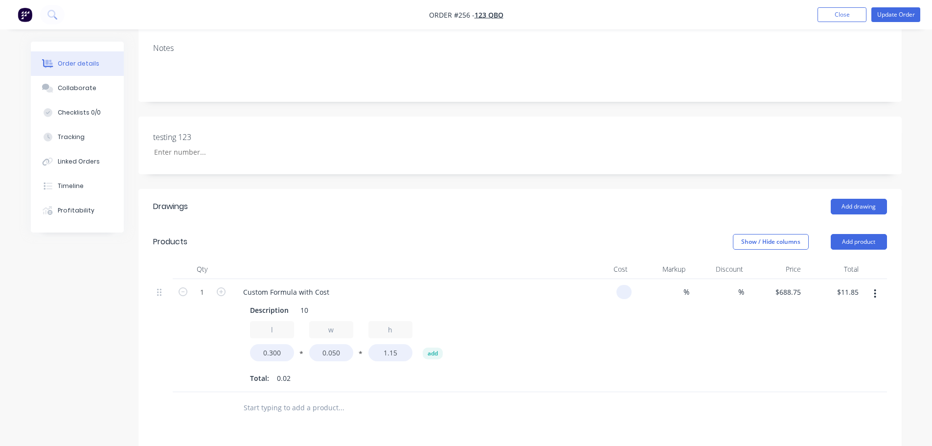
type input "$0.00"
click at [791, 293] on div "0 $0.00" at bounding box center [791, 292] width 26 height 14
paste input "688.75"
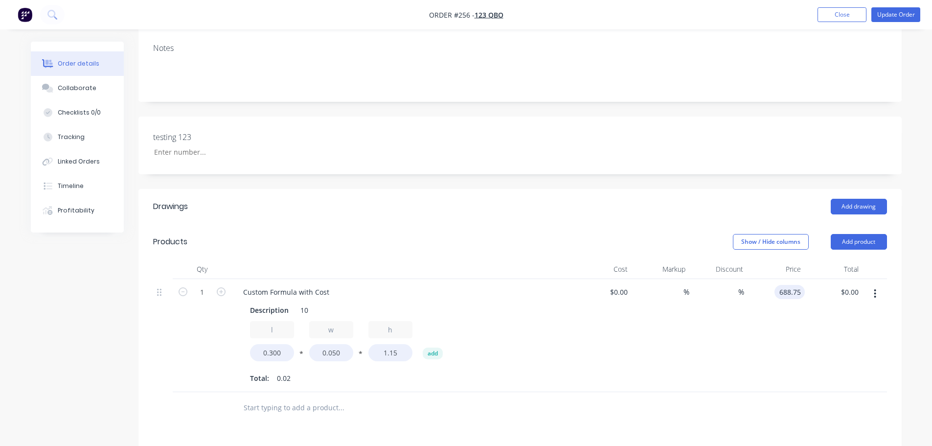
type input "$688.75"
type input "$11.85"
click at [783, 358] on div "$688.75 688.75" at bounding box center [776, 335] width 58 height 113
click at [727, 347] on div "%" at bounding box center [718, 335] width 58 height 113
click at [73, 321] on div "Created by Harry Created 27/08/25 Required 27/08/25 Assigned to Add team member…" at bounding box center [466, 284] width 871 height 778
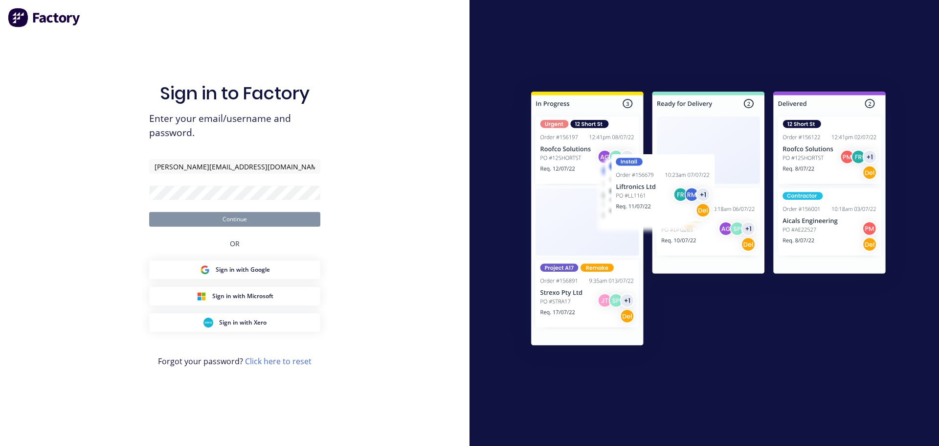
type input "[PERSON_NAME][EMAIL_ADDRESS][DOMAIN_NAME]"
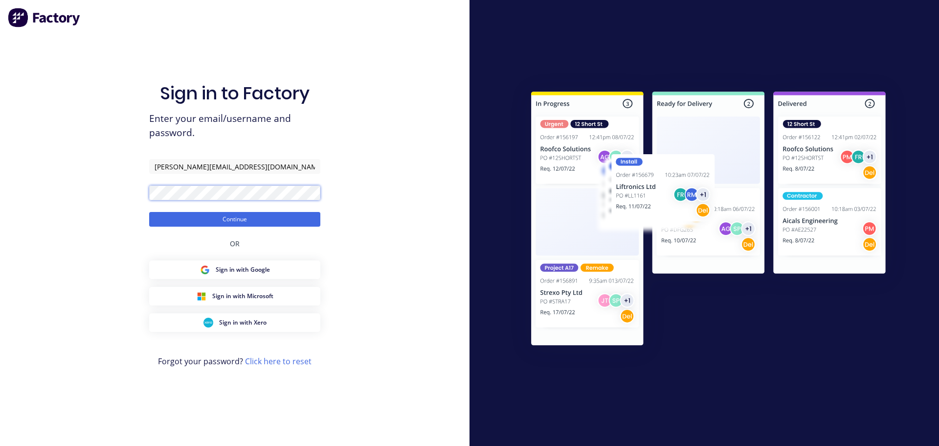
click at [149, 212] on button "Continue" at bounding box center [234, 219] width 171 height 15
